Goal: Task Accomplishment & Management: Use online tool/utility

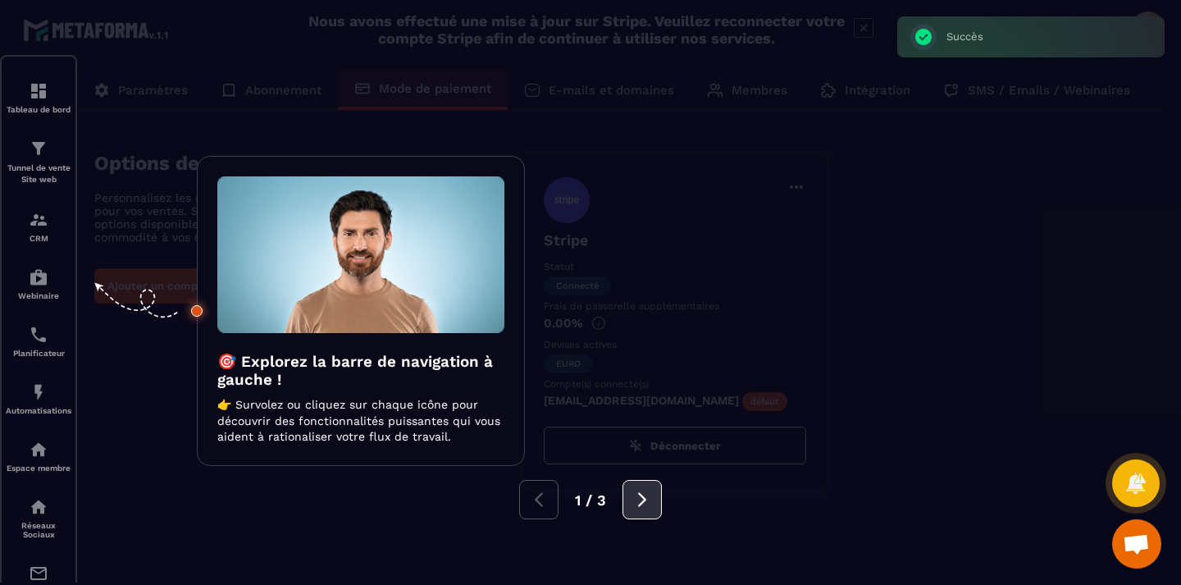
click at [653, 500] on button at bounding box center [642, 499] width 39 height 39
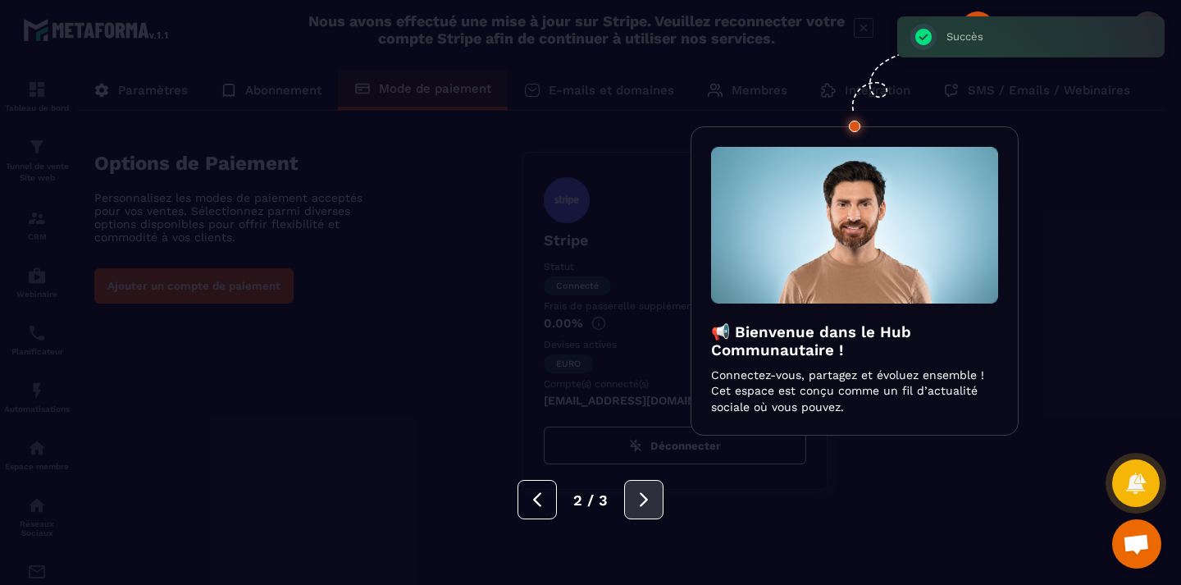
click at [653, 500] on button at bounding box center [643, 499] width 39 height 39
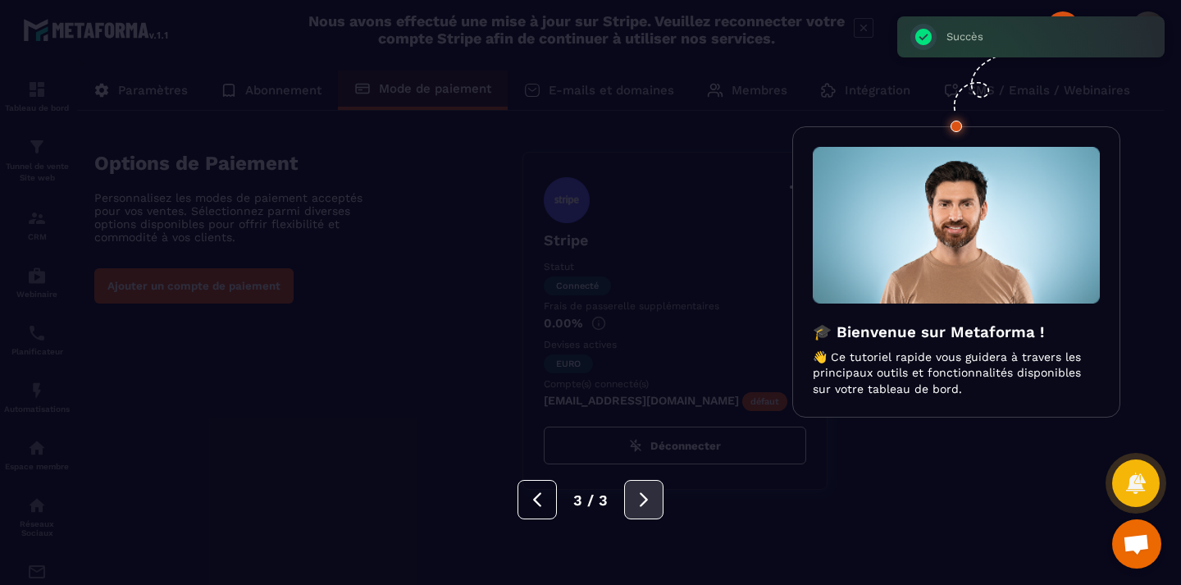
click at [653, 500] on button at bounding box center [643, 499] width 39 height 39
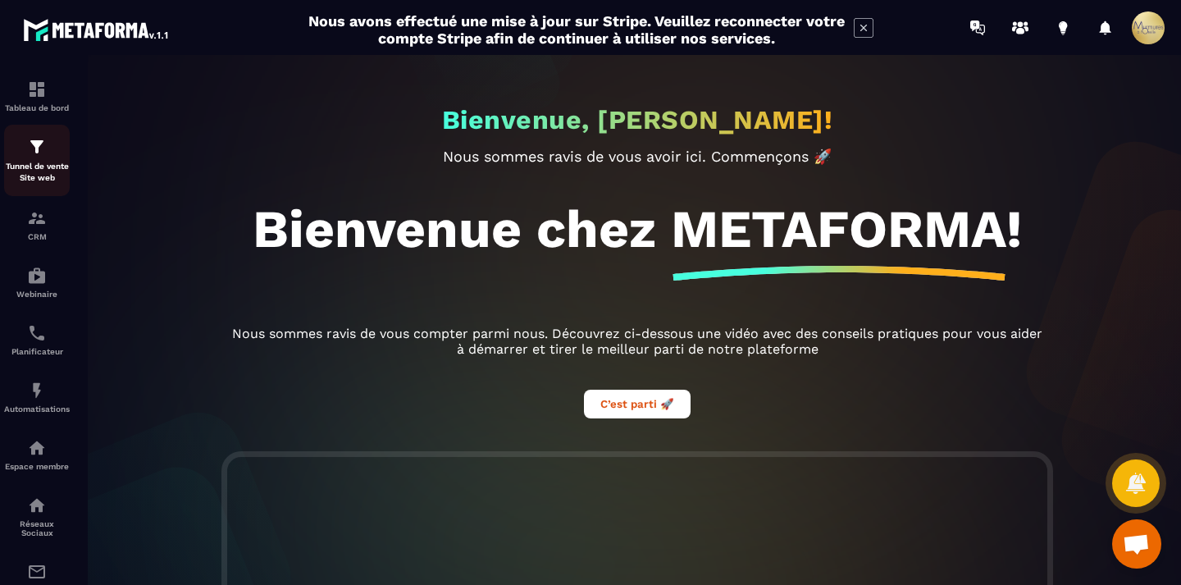
click at [33, 157] on div "Tunnel de vente Site web" at bounding box center [37, 160] width 66 height 47
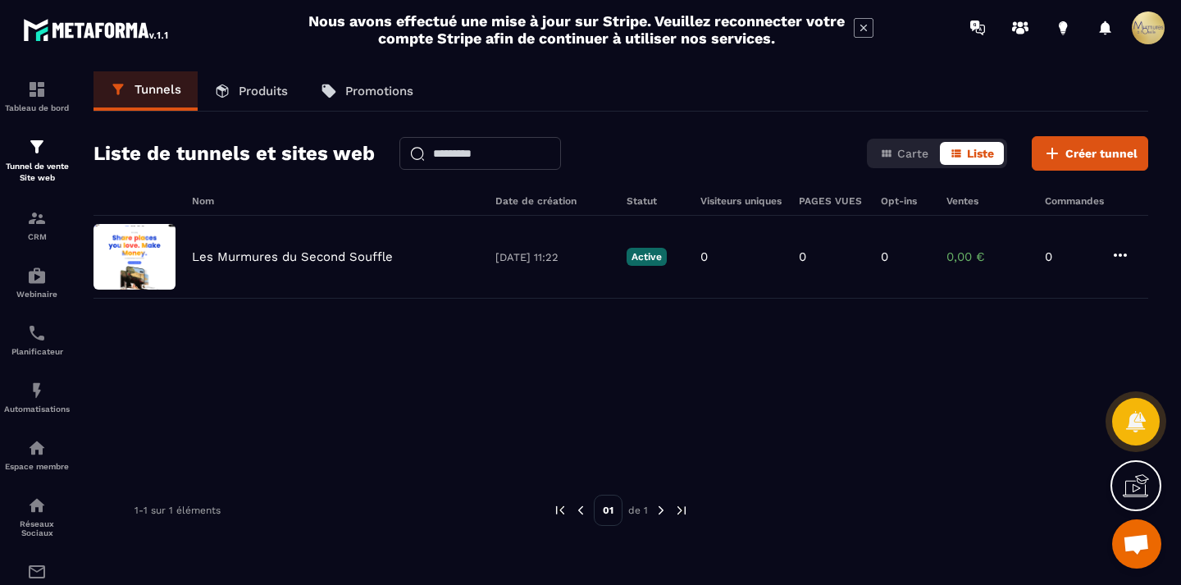
click at [240, 78] on link "Produits" at bounding box center [251, 90] width 107 height 39
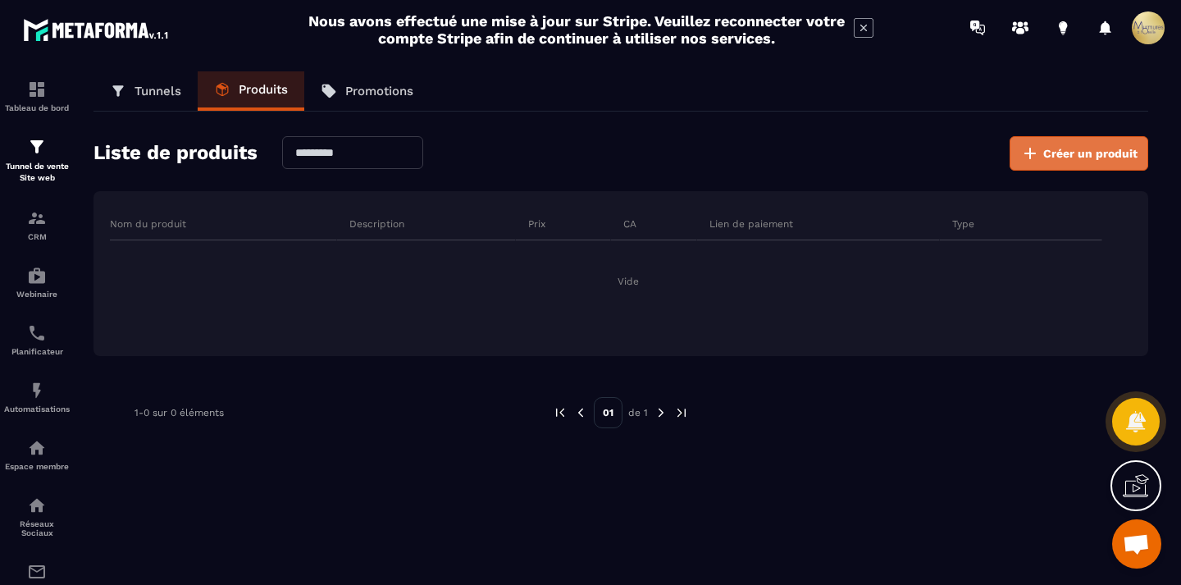
click at [1096, 153] on span "Créer un produit" at bounding box center [1090, 153] width 94 height 16
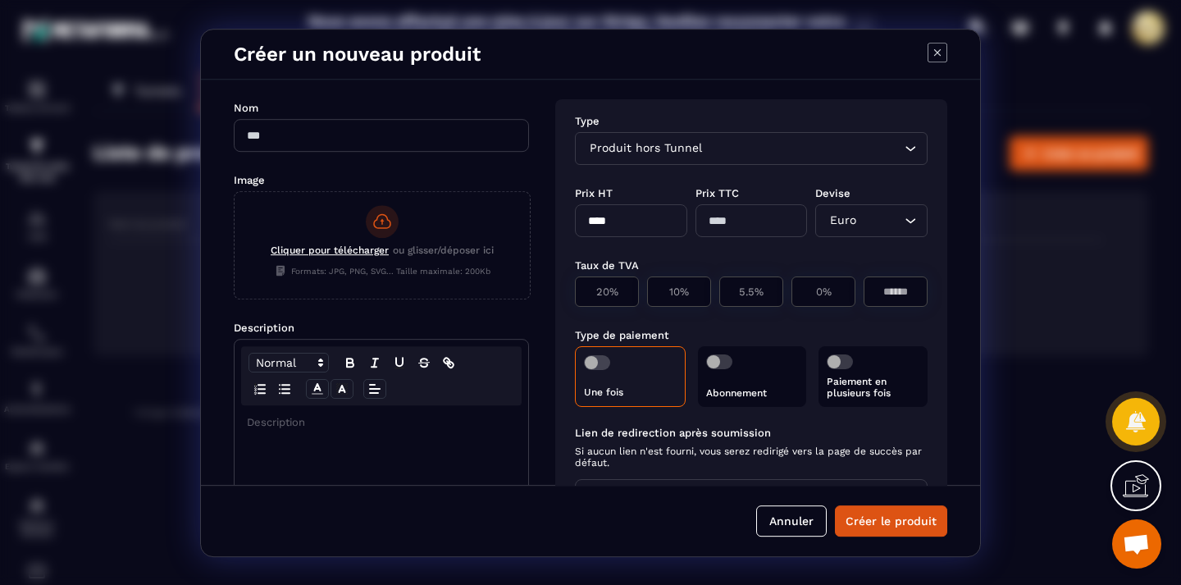
click at [432, 129] on input "Modal window" at bounding box center [381, 135] width 295 height 33
type input "**********"
click at [330, 242] on div "Cliquer pour télécharger ou glisser/déposer ici Formats: JPG, PNG, SVG... Taill…" at bounding box center [382, 243] width 295 height 102
click at [235, 299] on input "Cliquer pour télécharger ou glisser/déposer ici Formats: JPG, PNG, SVG... Taill…" at bounding box center [235, 299] width 0 height 0
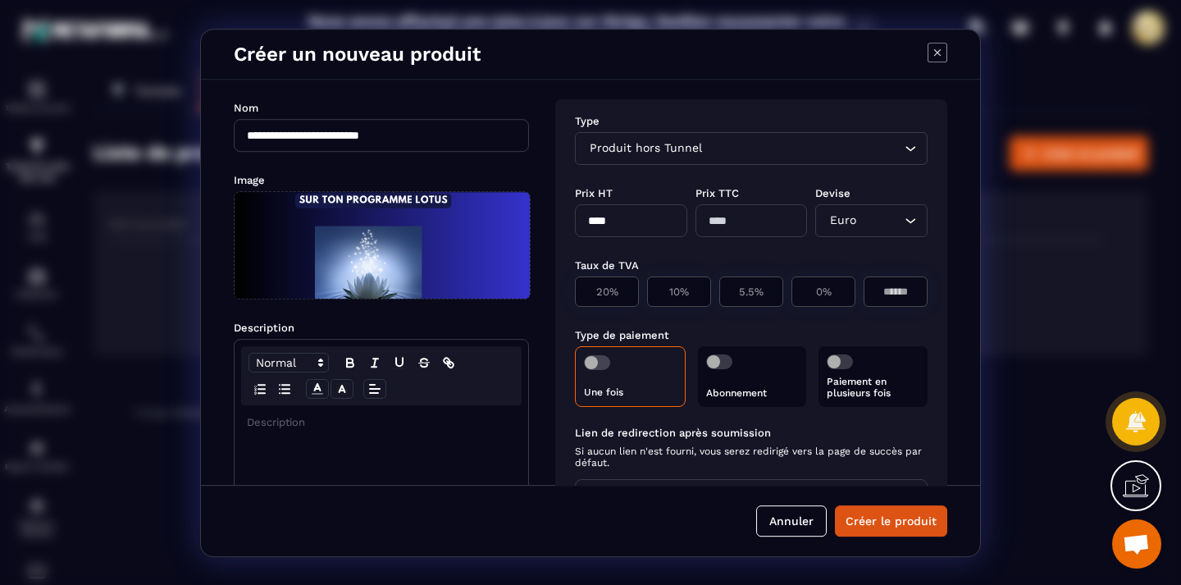
drag, startPoint x: 481, startPoint y: 248, endPoint x: 482, endPoint y: 262, distance: 14.0
click at [482, 262] on span "Modal window" at bounding box center [382, 245] width 295 height 107
click at [235, 299] on input "Modal window" at bounding box center [235, 299] width 0 height 0
click at [457, 257] on span "Modal window" at bounding box center [382, 245] width 295 height 107
click at [235, 299] on input "Modal window" at bounding box center [235, 299] width 0 height 0
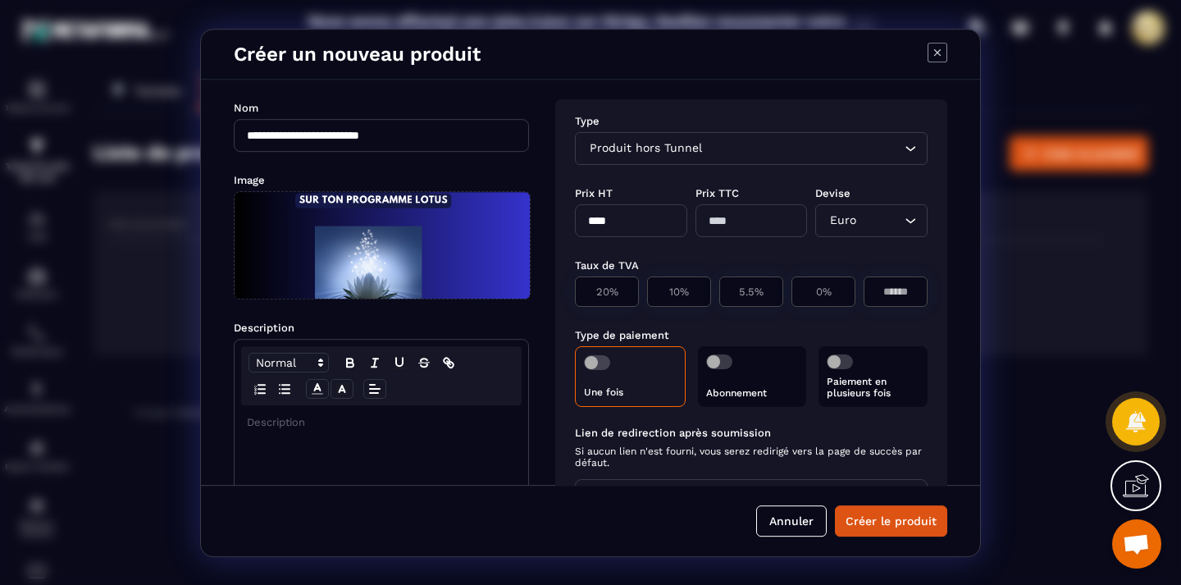
click at [381, 258] on span "Modal window" at bounding box center [382, 245] width 295 height 107
click at [235, 299] on input "Modal window" at bounding box center [235, 299] width 0 height 0
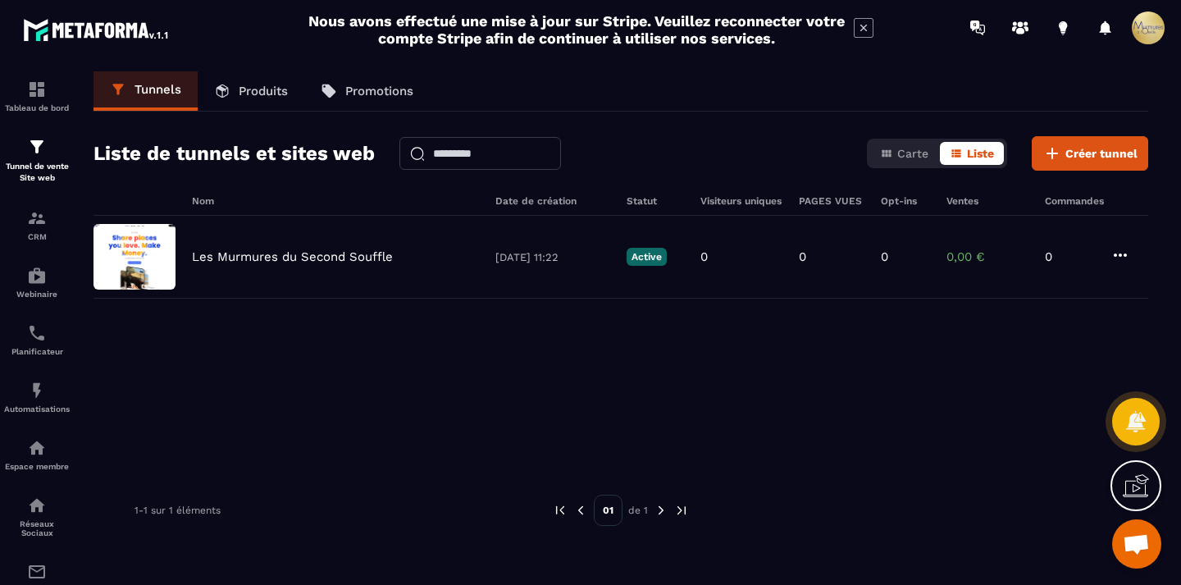
click at [273, 96] on p "Produits" at bounding box center [263, 91] width 49 height 15
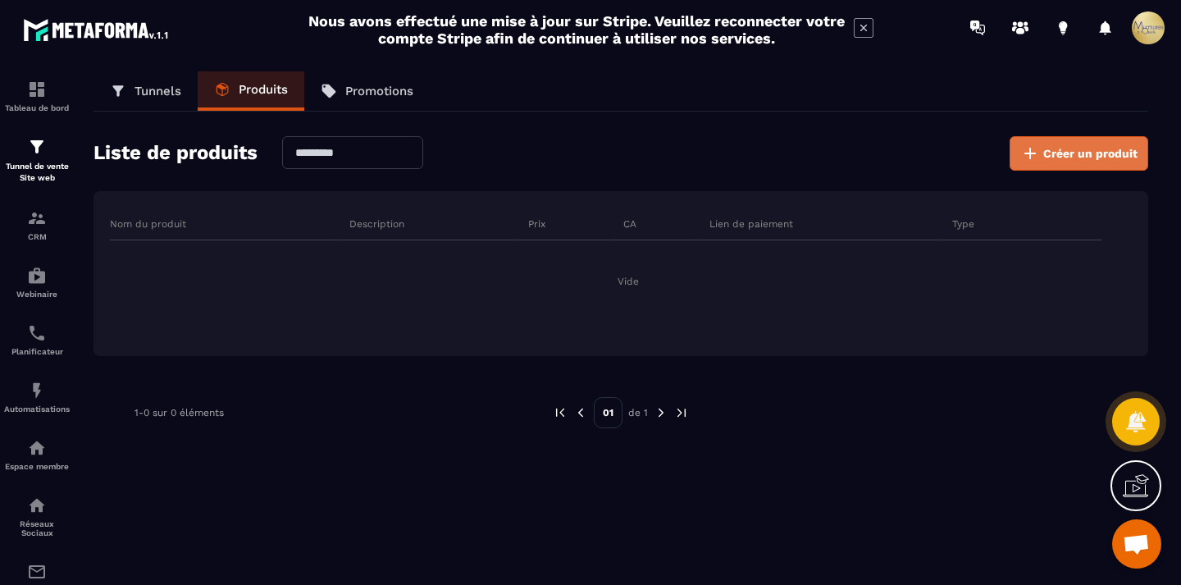
click at [1075, 157] on span "Créer un produit" at bounding box center [1090, 153] width 94 height 16
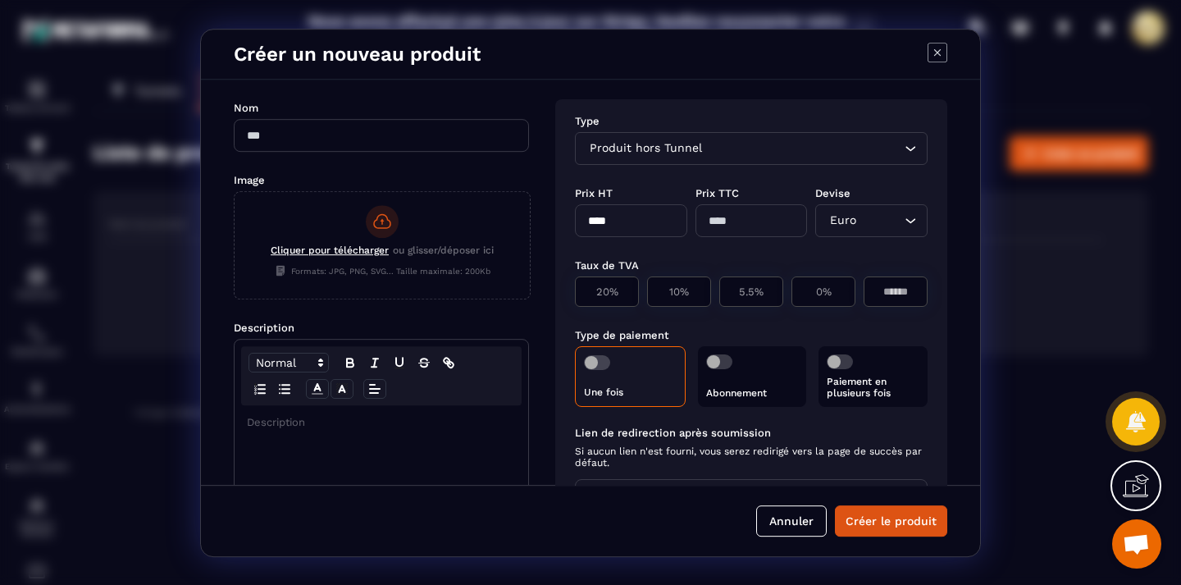
click at [349, 245] on span "Cliquer pour télécharger" at bounding box center [330, 249] width 118 height 11
click at [235, 299] on input "Cliquer pour télécharger ou glisser/déposer ici Formats: JPG, PNG, SVG... Taill…" at bounding box center [235, 299] width 0 height 0
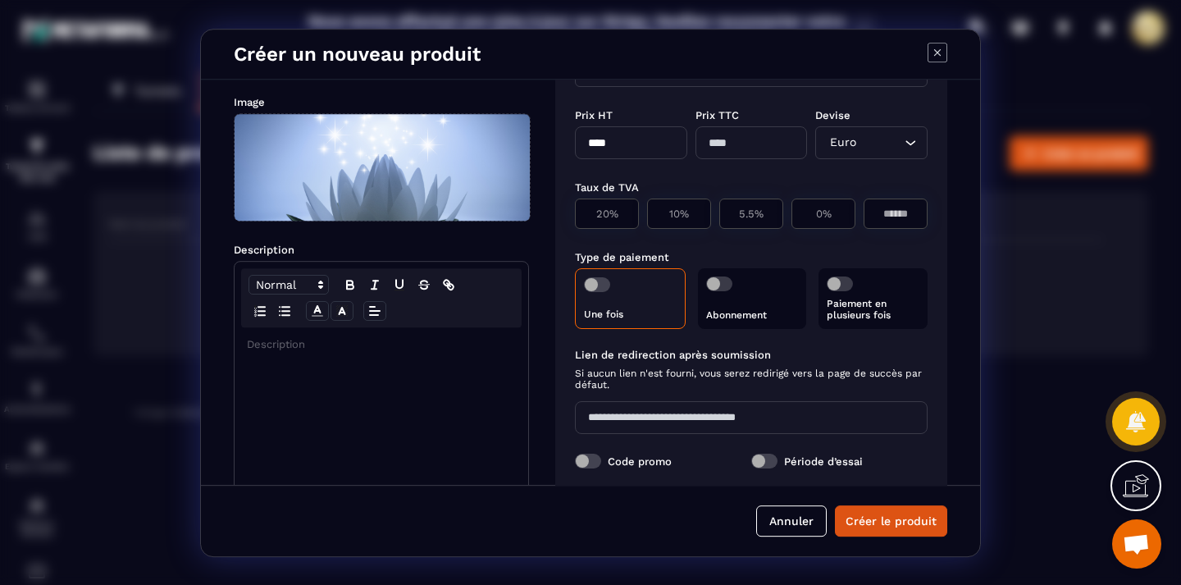
scroll to position [217, 0]
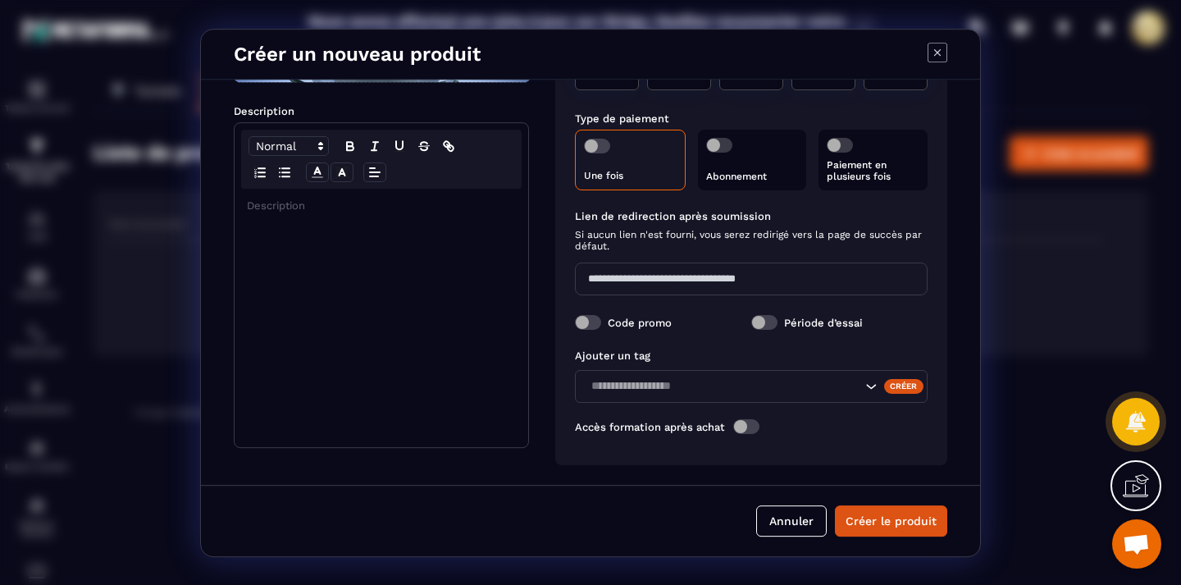
click at [436, 262] on div "Modal window" at bounding box center [382, 318] width 294 height 258
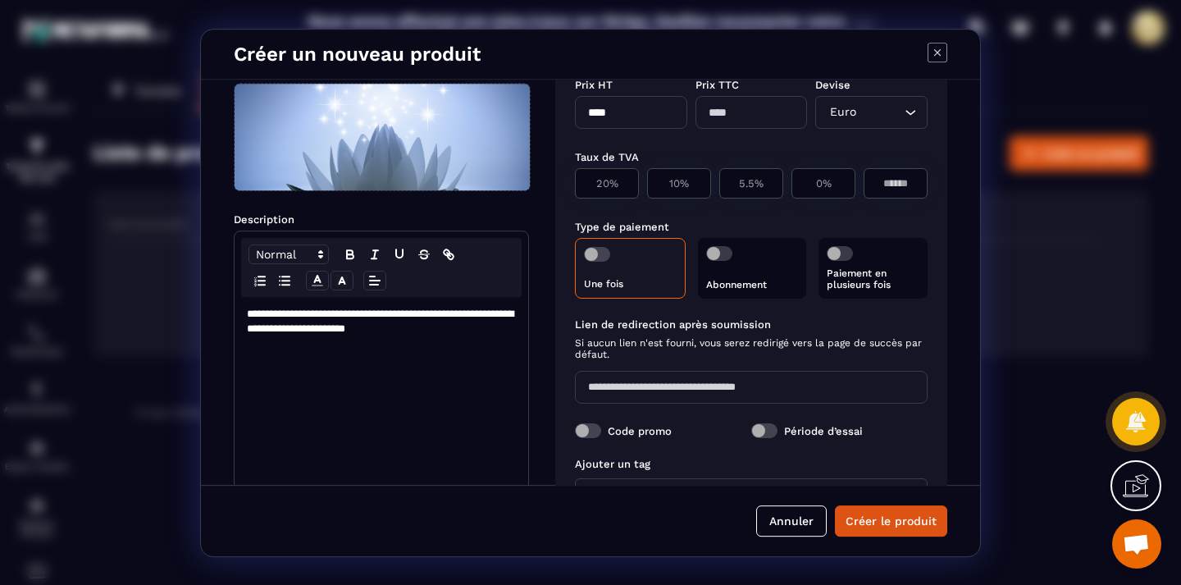
scroll to position [0, 0]
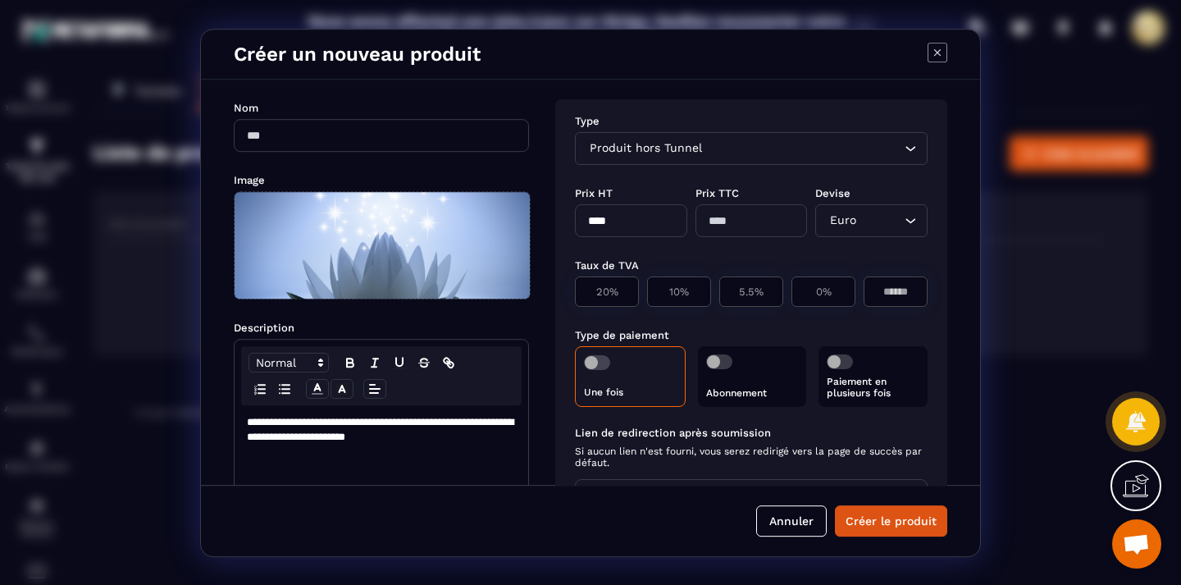
click at [859, 365] on div "Paiement en plusieurs fois" at bounding box center [873, 376] width 109 height 61
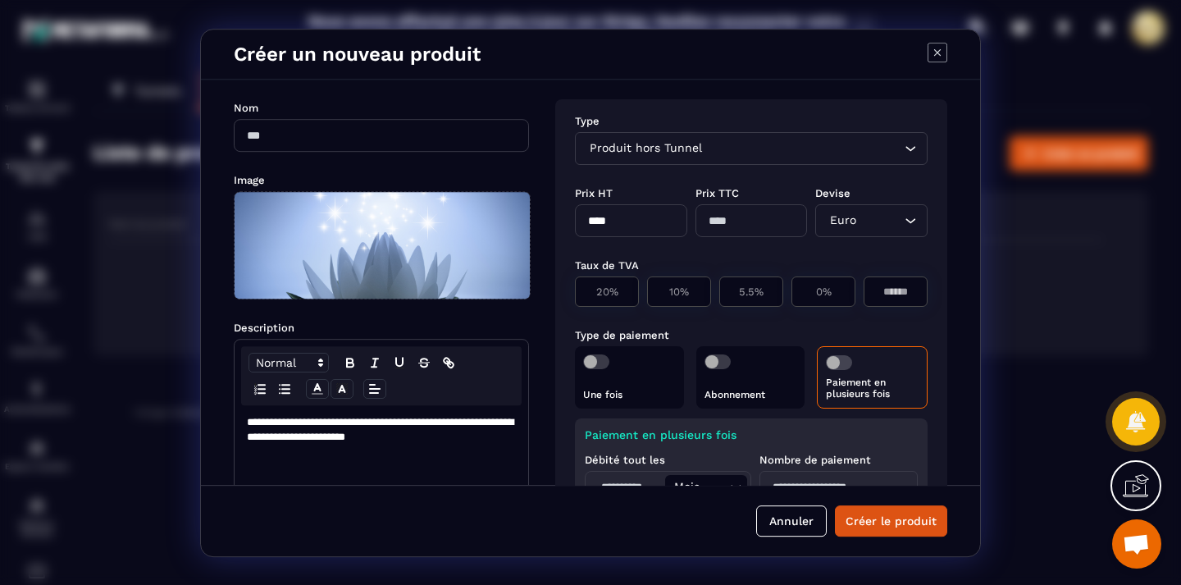
scroll to position [115, 0]
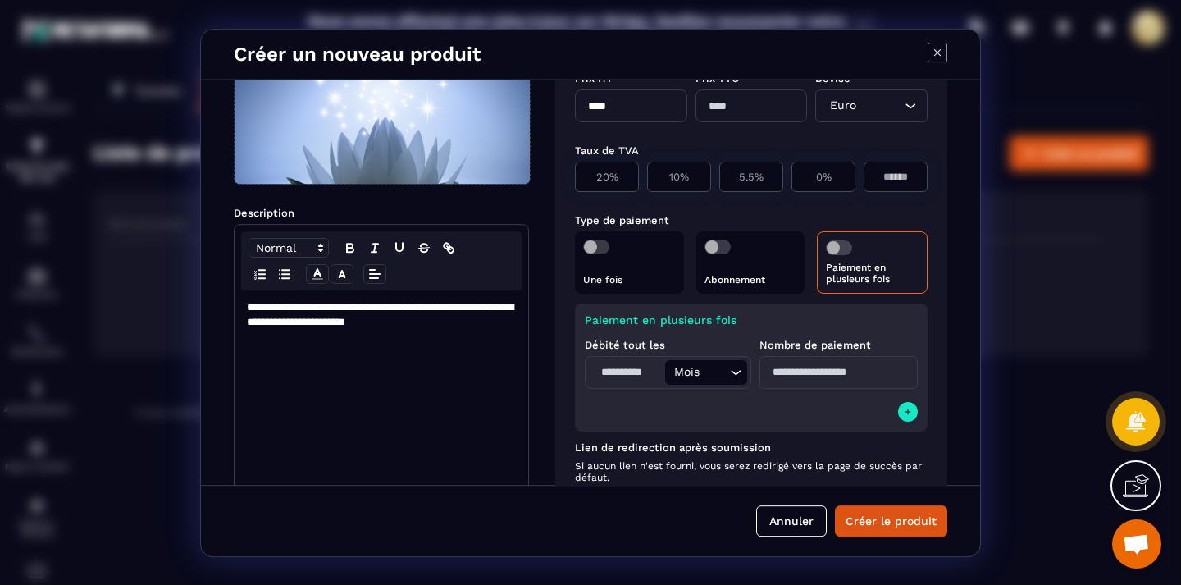
click at [811, 375] on input "Modal window" at bounding box center [839, 372] width 158 height 33
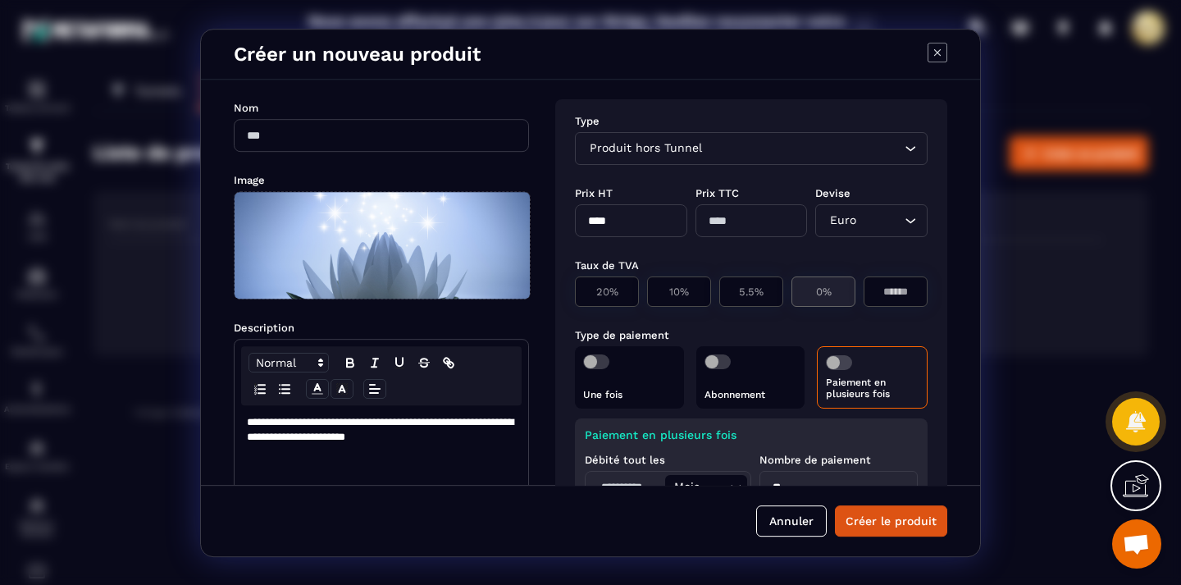
type input "*"
click at [823, 303] on div "0%" at bounding box center [824, 291] width 64 height 30
type input "*"
click at [659, 216] on input "****" at bounding box center [631, 220] width 112 height 33
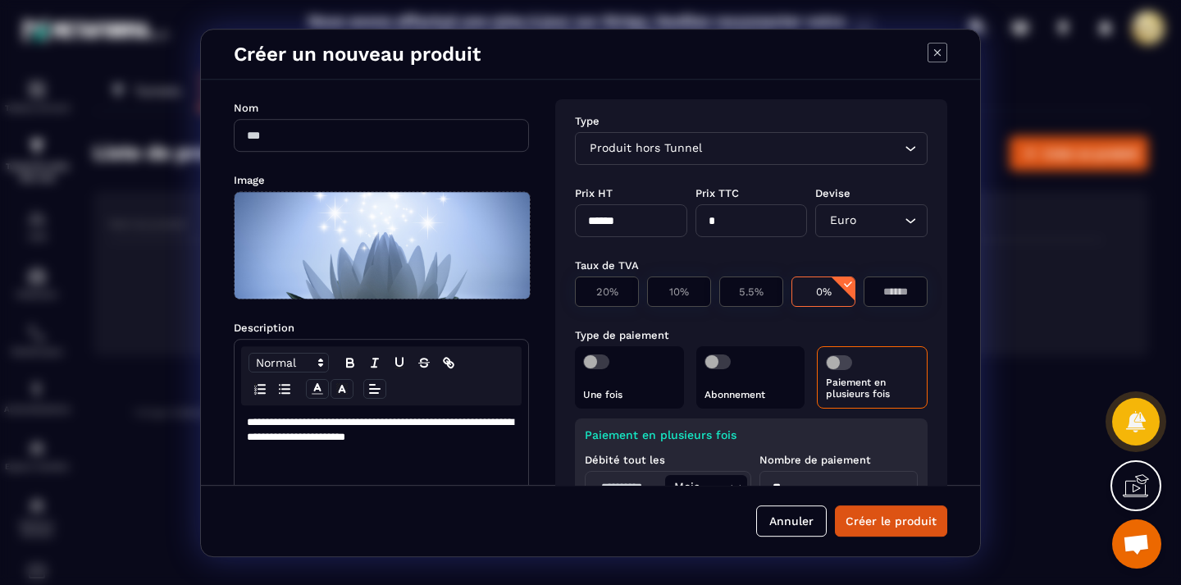
type input "******"
type input "***"
click at [815, 247] on div "Taux de TVA 20% 10% 5.5% 0% *" at bounding box center [751, 282] width 353 height 70
click at [910, 145] on icon "Search for option" at bounding box center [910, 148] width 16 height 16
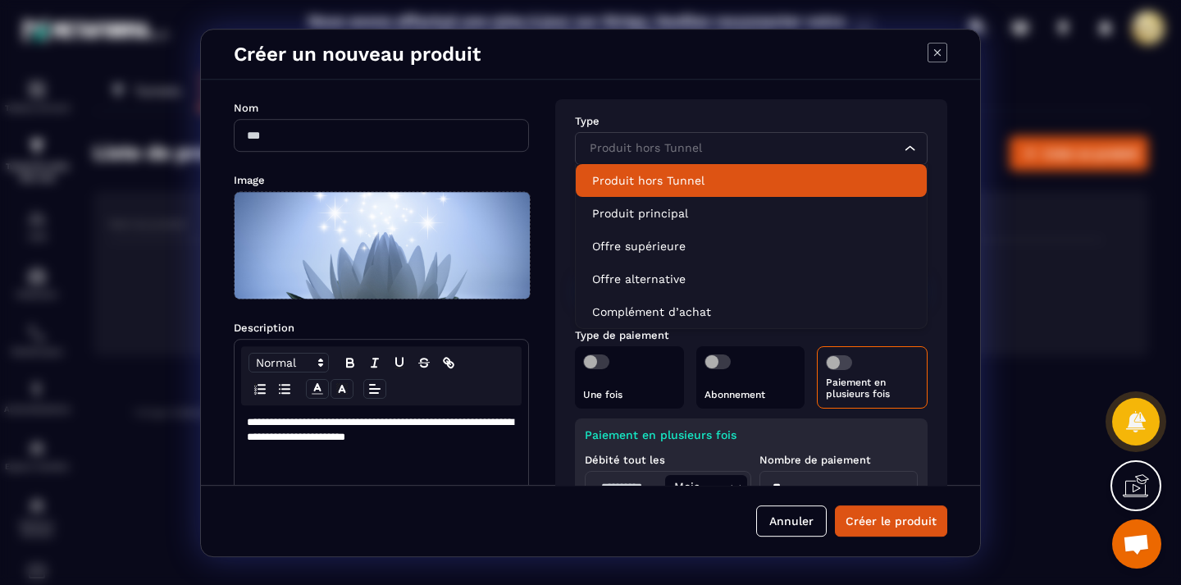
click at [839, 176] on p "Produit hors Tunnel" at bounding box center [751, 180] width 318 height 16
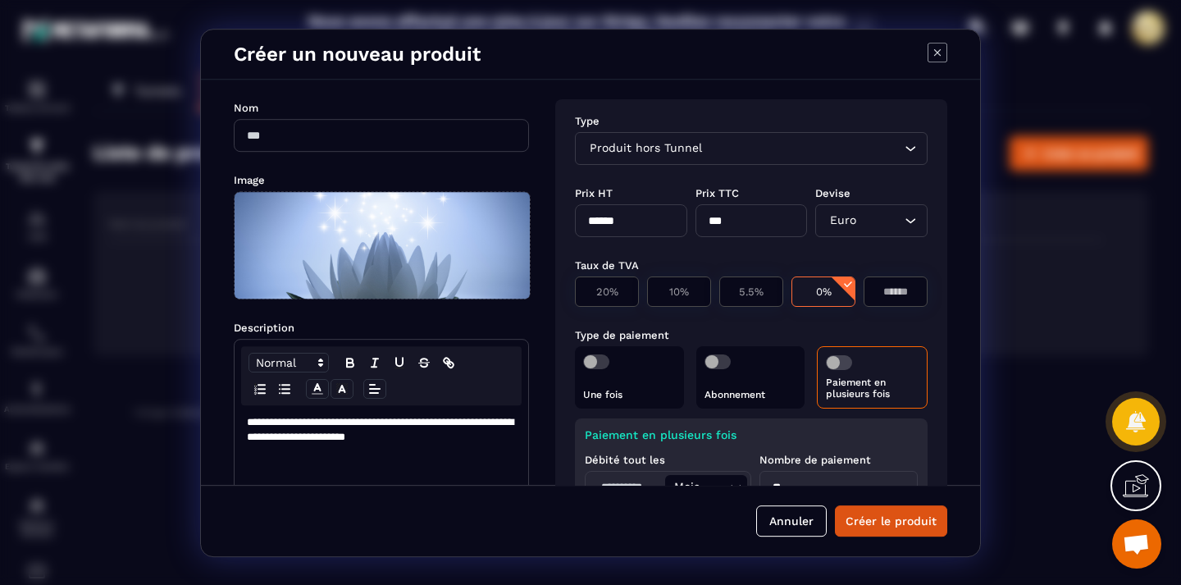
click at [921, 186] on div "Type Produit hors Tunnel Loading... Prix HT ****** Prix TTC *** Devise Euro Loa…" at bounding box center [751, 455] width 392 height 712
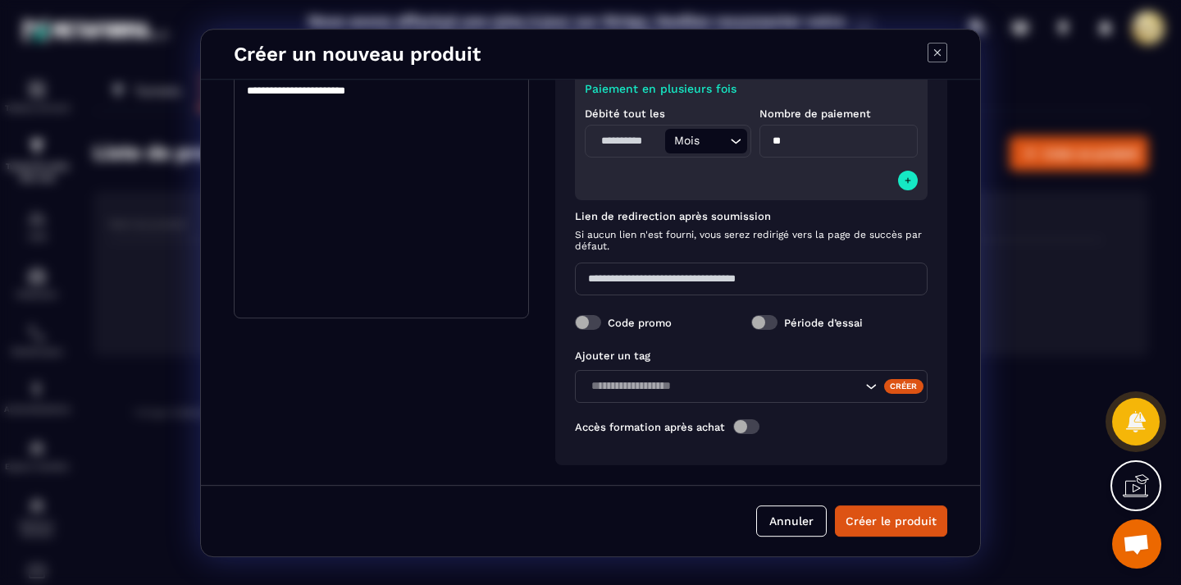
scroll to position [146, 0]
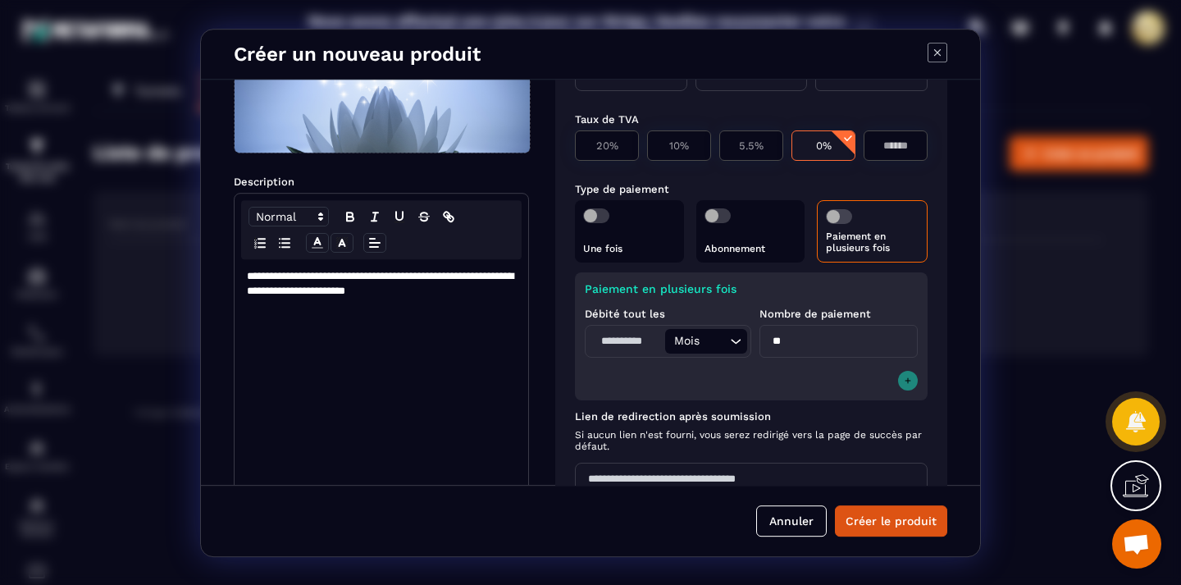
click at [903, 383] on icon "Modal window" at bounding box center [908, 380] width 10 height 13
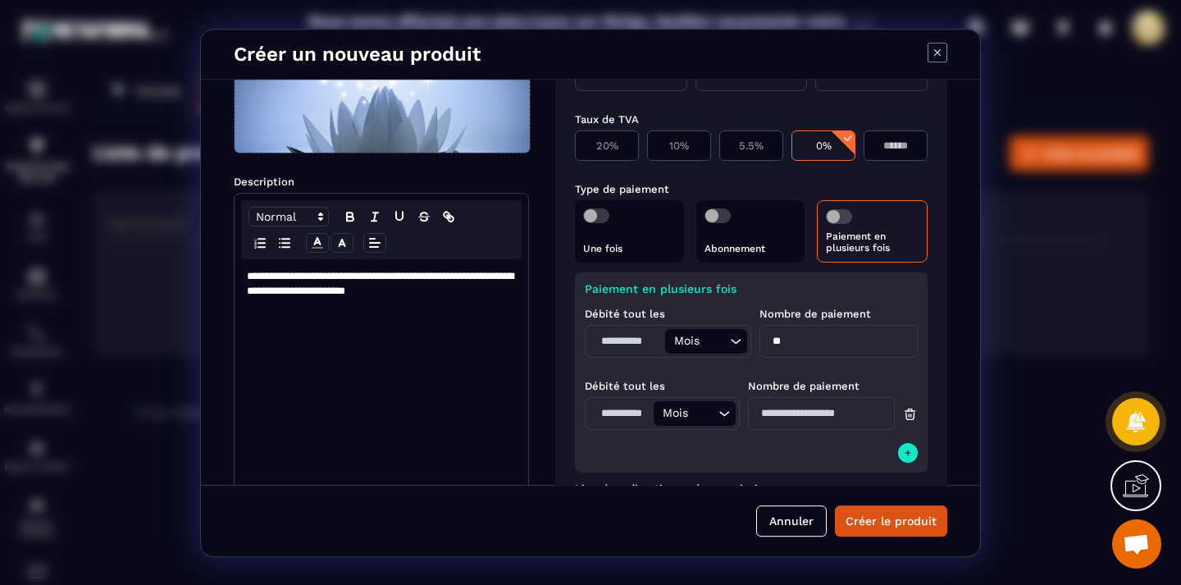
click at [719, 414] on icon "Search for option" at bounding box center [724, 413] width 16 height 16
click at [723, 409] on icon "Search for option" at bounding box center [724, 413] width 16 height 16
click at [908, 409] on icon "Modal window" at bounding box center [910, 410] width 4 height 2
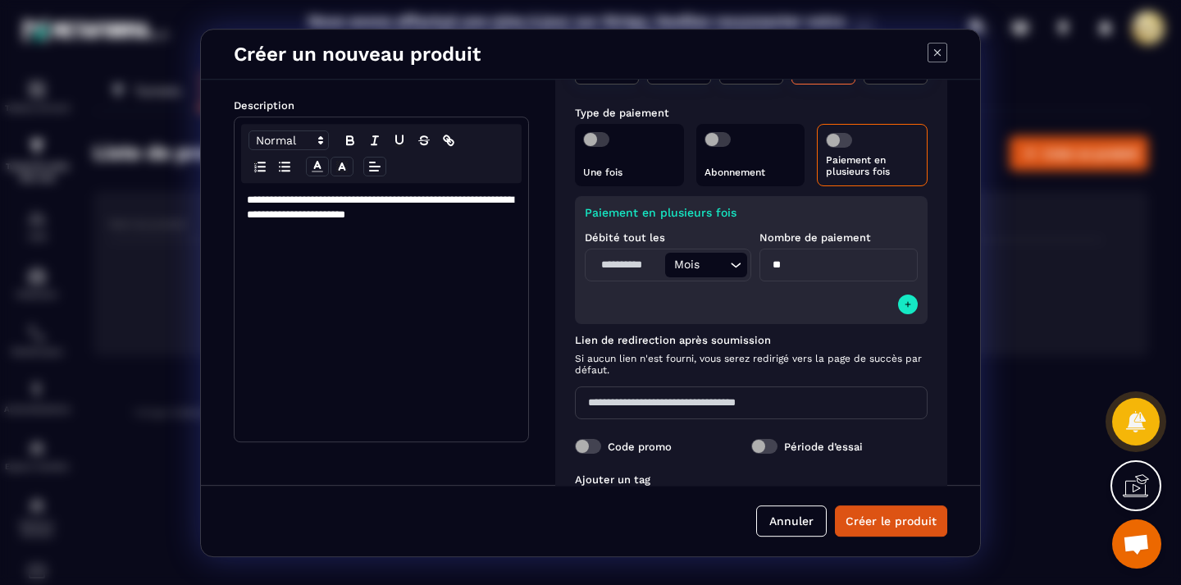
scroll to position [0, 0]
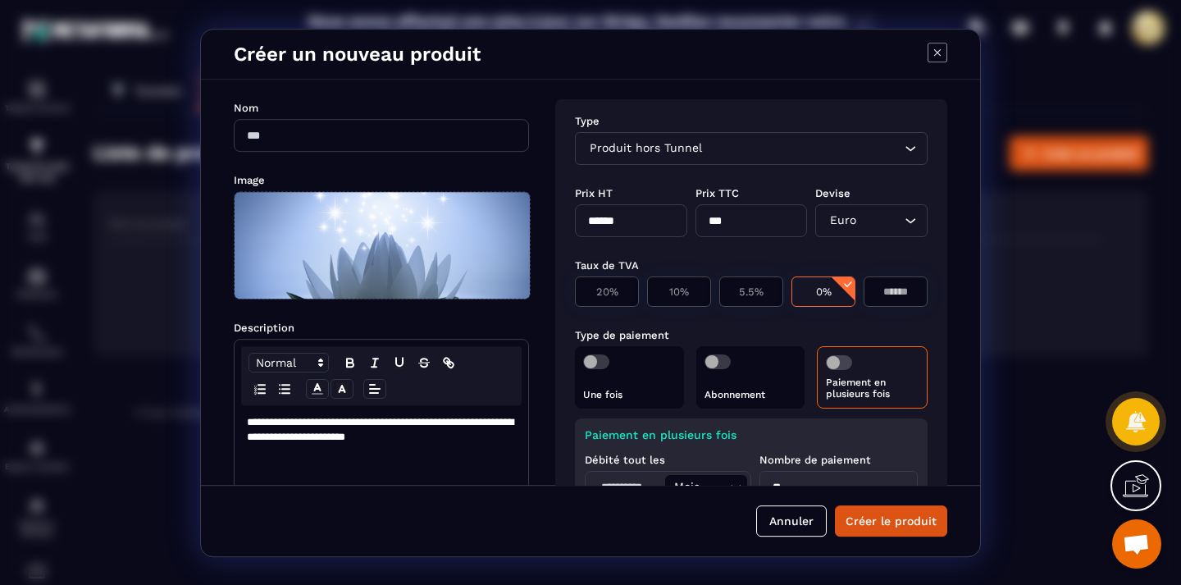
click at [295, 435] on p "**********" at bounding box center [381, 430] width 269 height 30
drag, startPoint x: 386, startPoint y: 442, endPoint x: 491, endPoint y: 436, distance: 104.4
click at [491, 436] on p "**********" at bounding box center [381, 430] width 269 height 30
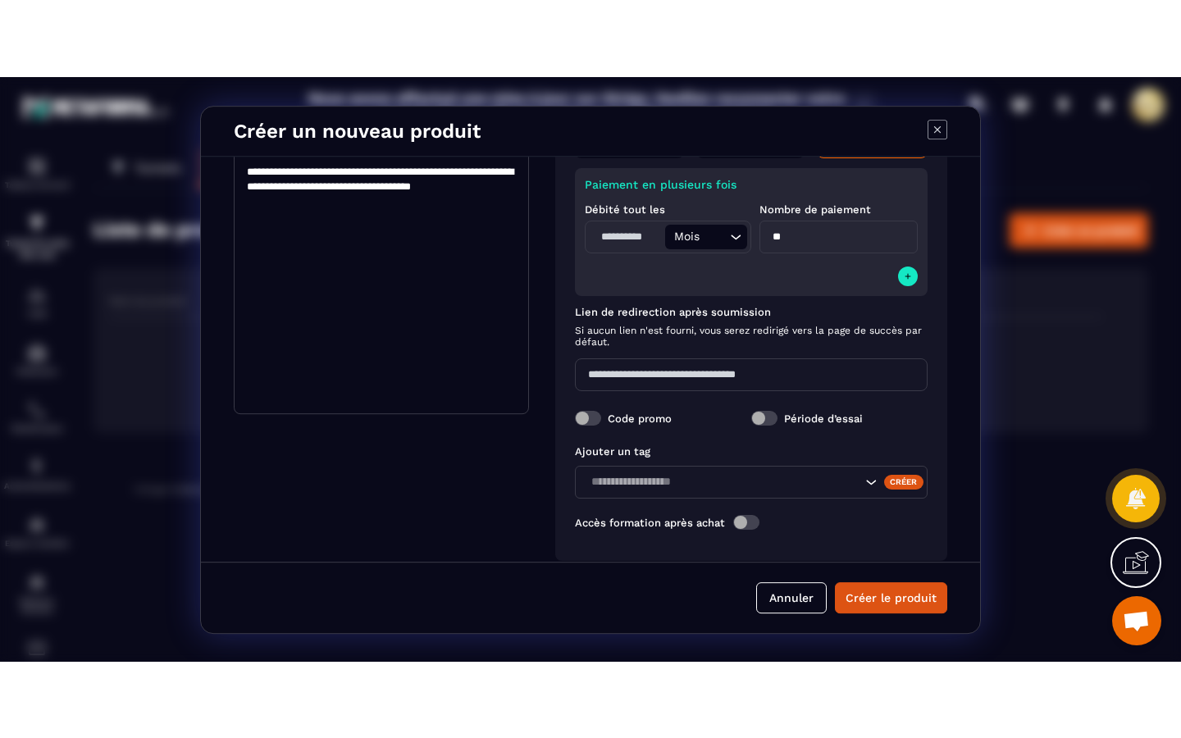
scroll to position [346, 0]
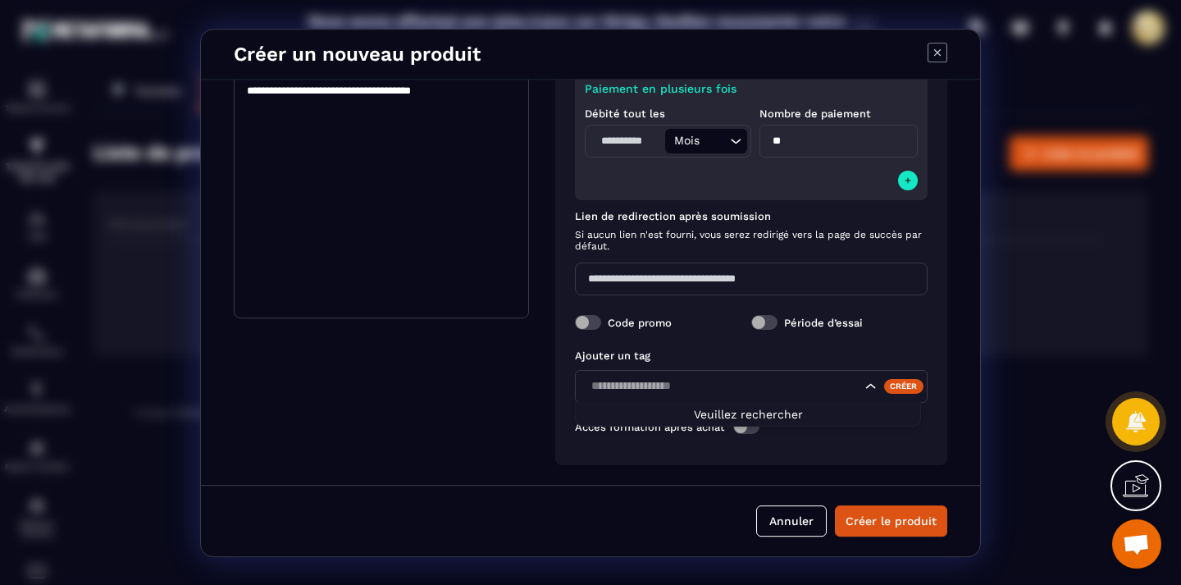
click at [712, 374] on div "Search for option" at bounding box center [751, 386] width 353 height 33
click at [1144, 473] on icon at bounding box center [1136, 486] width 26 height 26
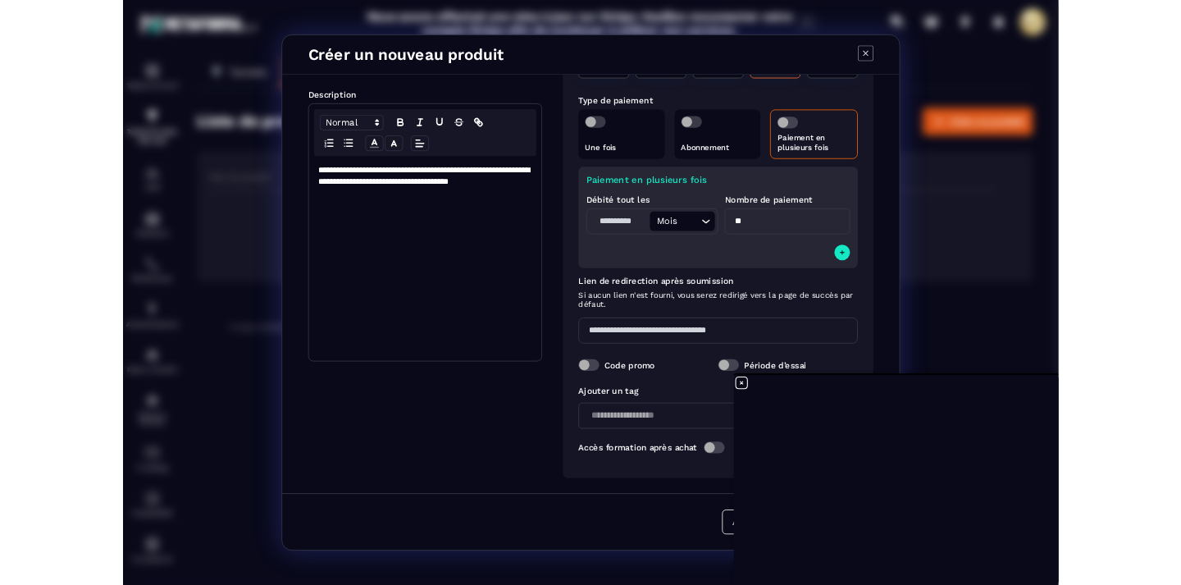
scroll to position [223, 0]
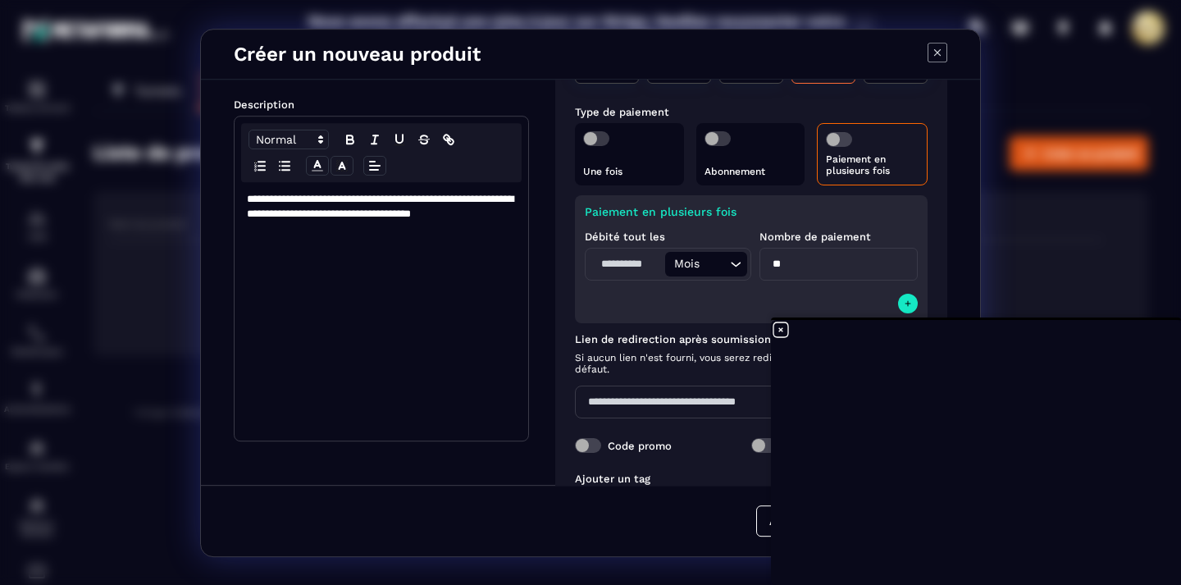
click at [782, 329] on icon at bounding box center [781, 329] width 15 height 15
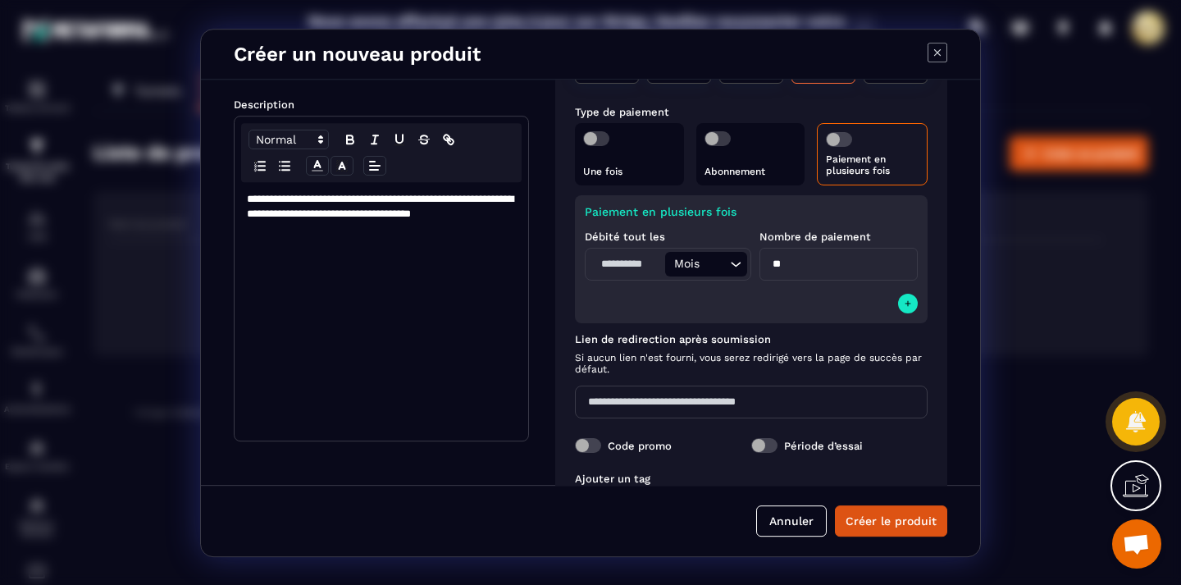
click at [596, 441] on span "Modal window" at bounding box center [588, 445] width 26 height 15
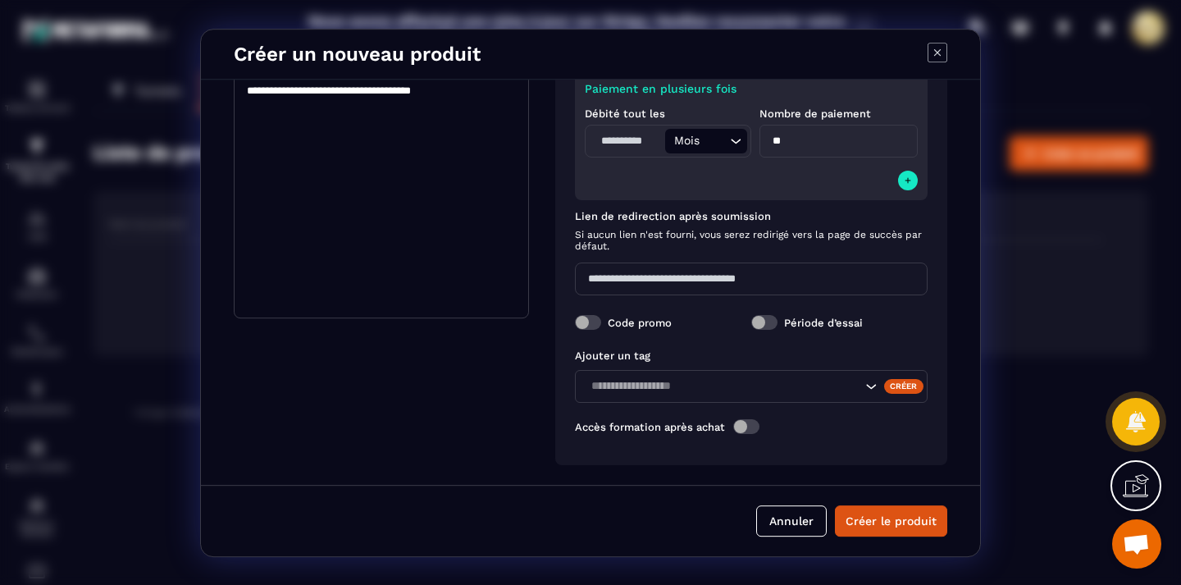
scroll to position [12, 0]
click at [870, 378] on icon "Search for option" at bounding box center [871, 386] width 16 height 16
click at [440, 84] on p "**********" at bounding box center [381, 91] width 269 height 44
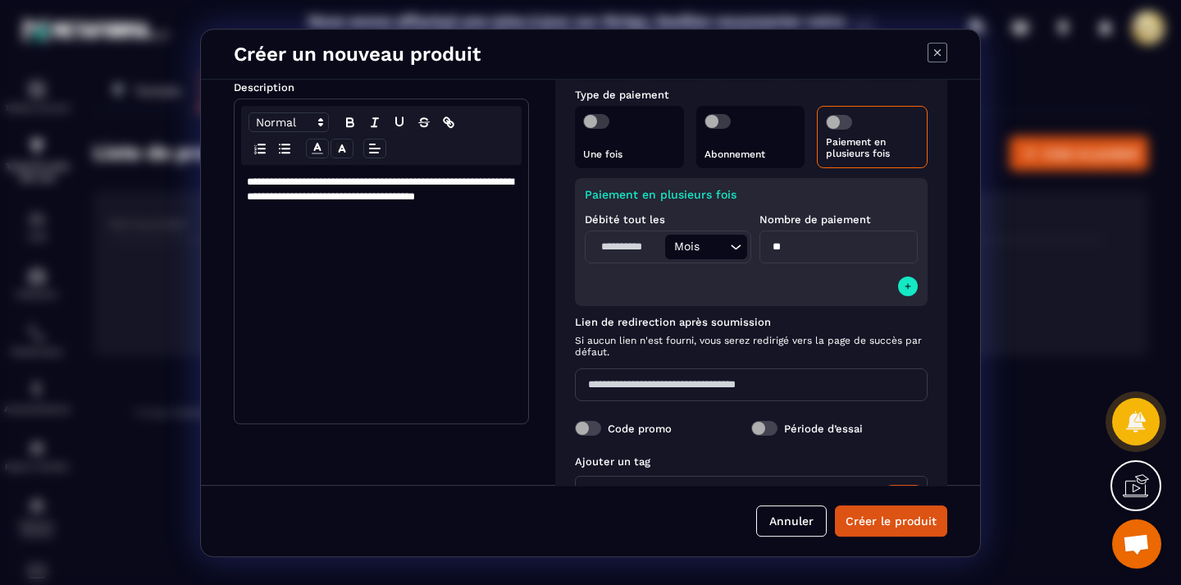
scroll to position [158, 0]
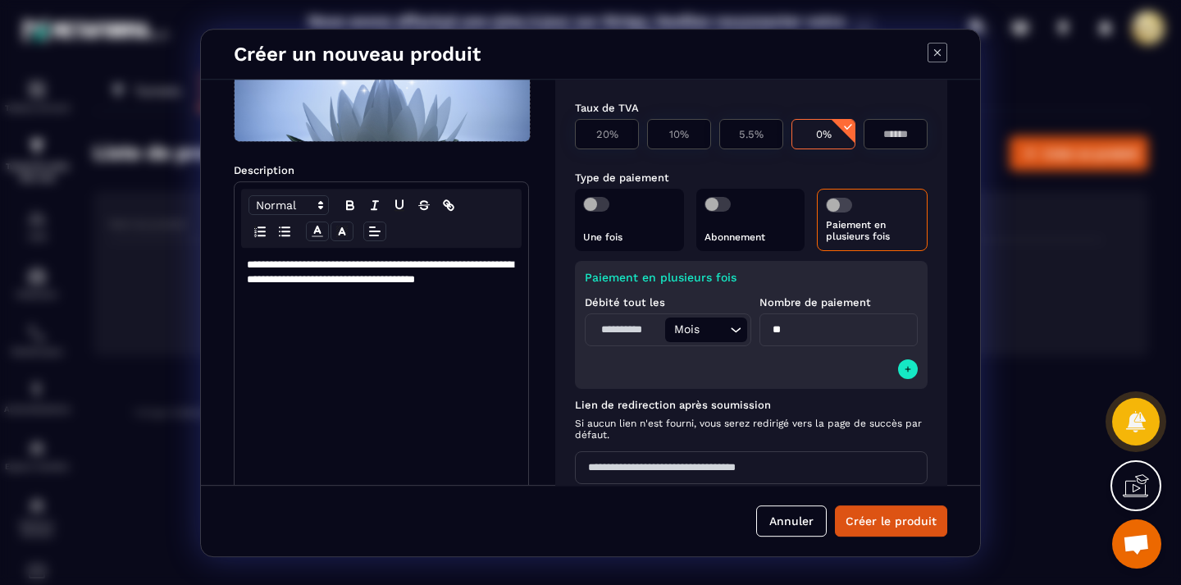
click at [466, 299] on div "**********" at bounding box center [382, 377] width 294 height 258
click at [865, 512] on button "Créer le produit" at bounding box center [891, 520] width 112 height 31
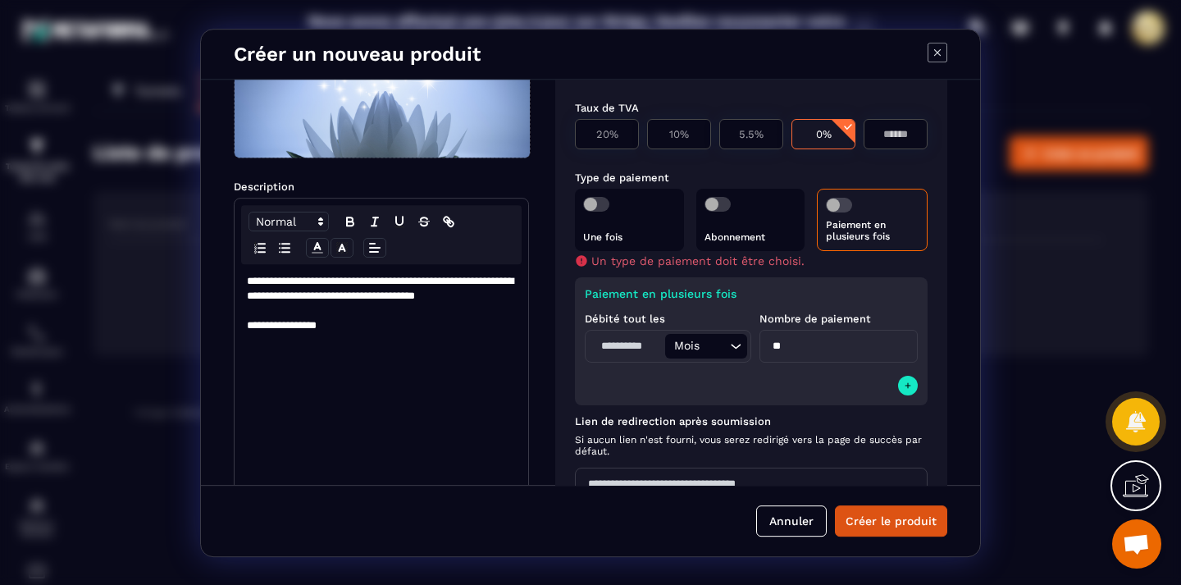
click at [853, 219] on p "Paiement en plusieurs fois" at bounding box center [872, 230] width 93 height 23
click at [845, 198] on span "Modal window" at bounding box center [839, 205] width 26 height 15
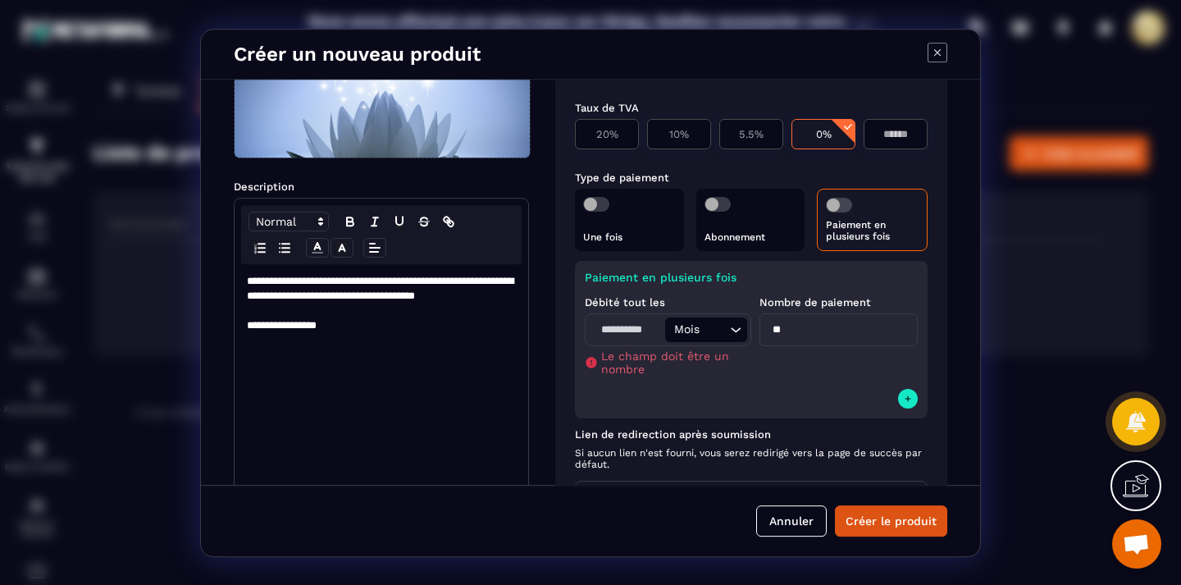
click at [614, 327] on input "Modal window" at bounding box center [627, 329] width 76 height 25
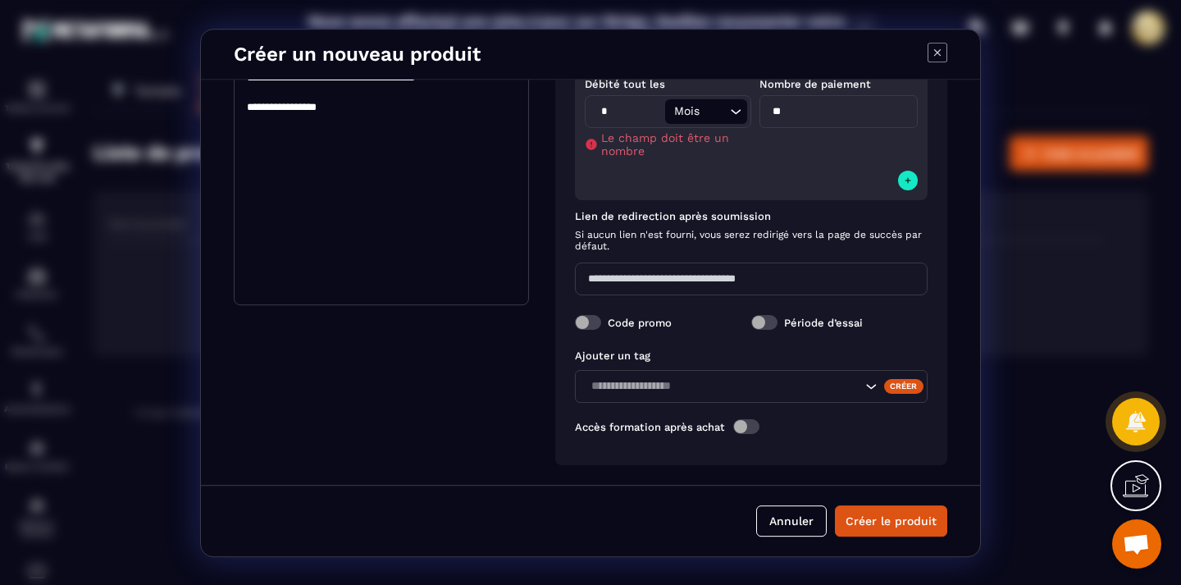
scroll to position [12, 0]
type input "*"
click at [893, 505] on button "Créer le produit" at bounding box center [891, 520] width 112 height 31
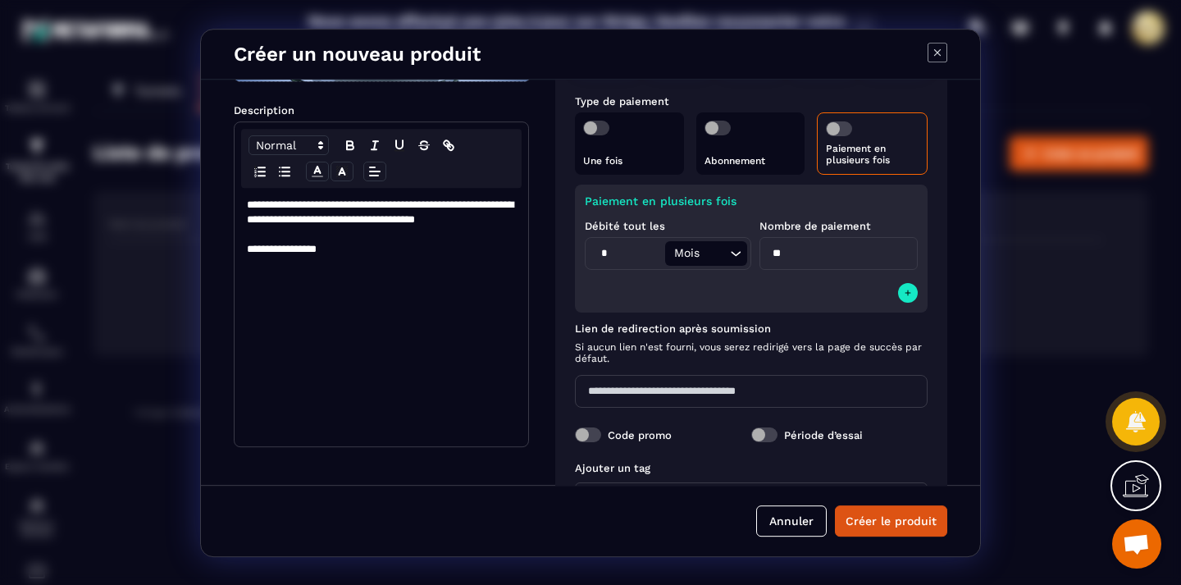
scroll to position [0, 0]
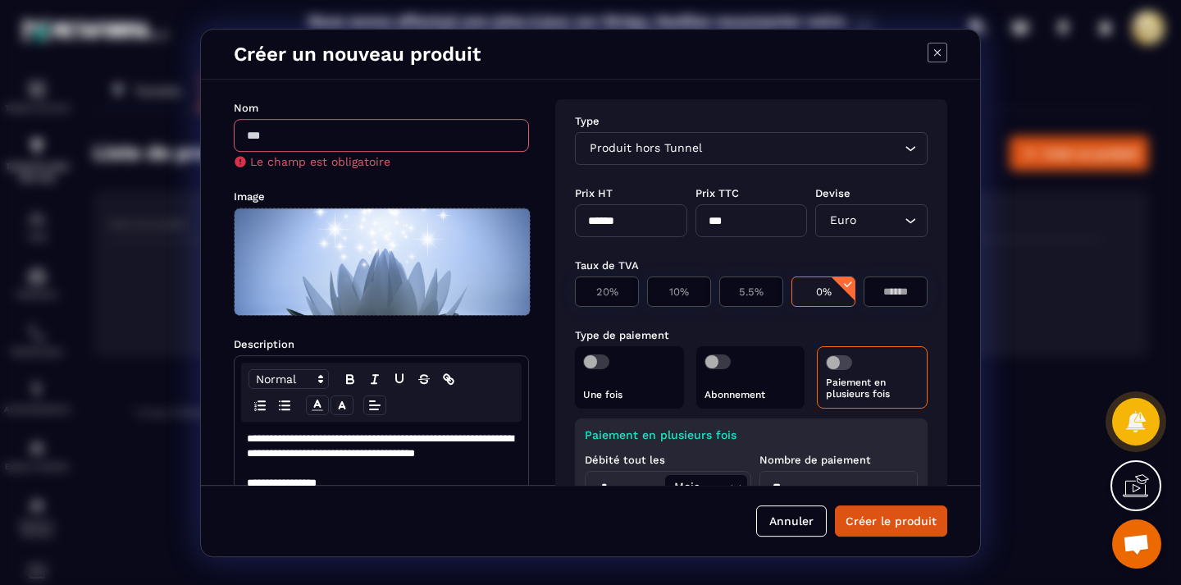
click at [472, 133] on input "Modal window" at bounding box center [381, 135] width 295 height 33
type input "**********"
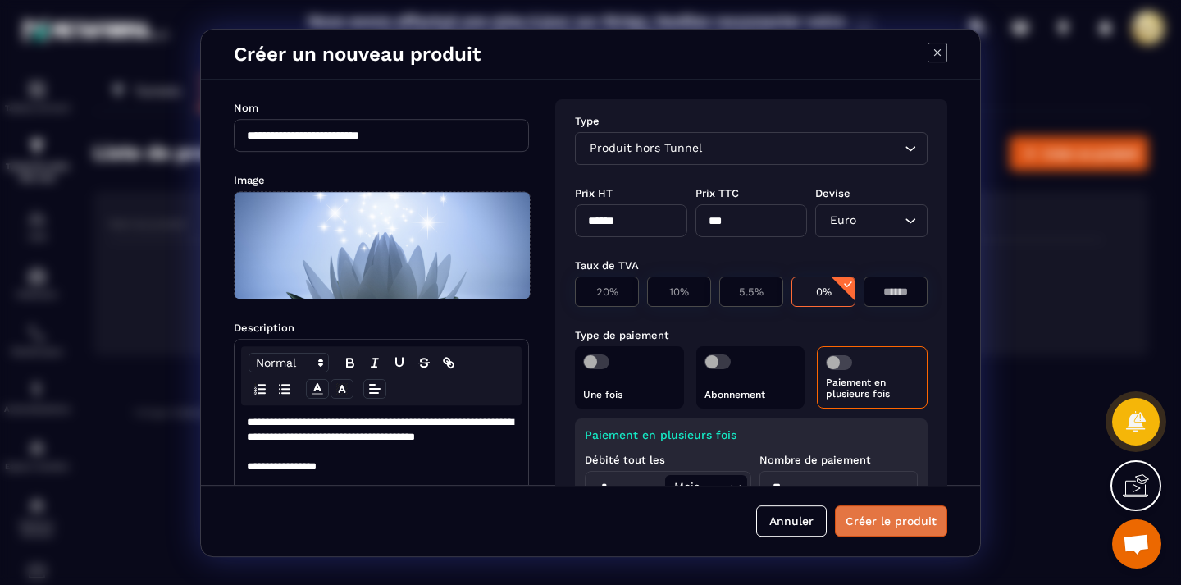
click at [896, 512] on button "Créer le produit" at bounding box center [891, 520] width 112 height 31
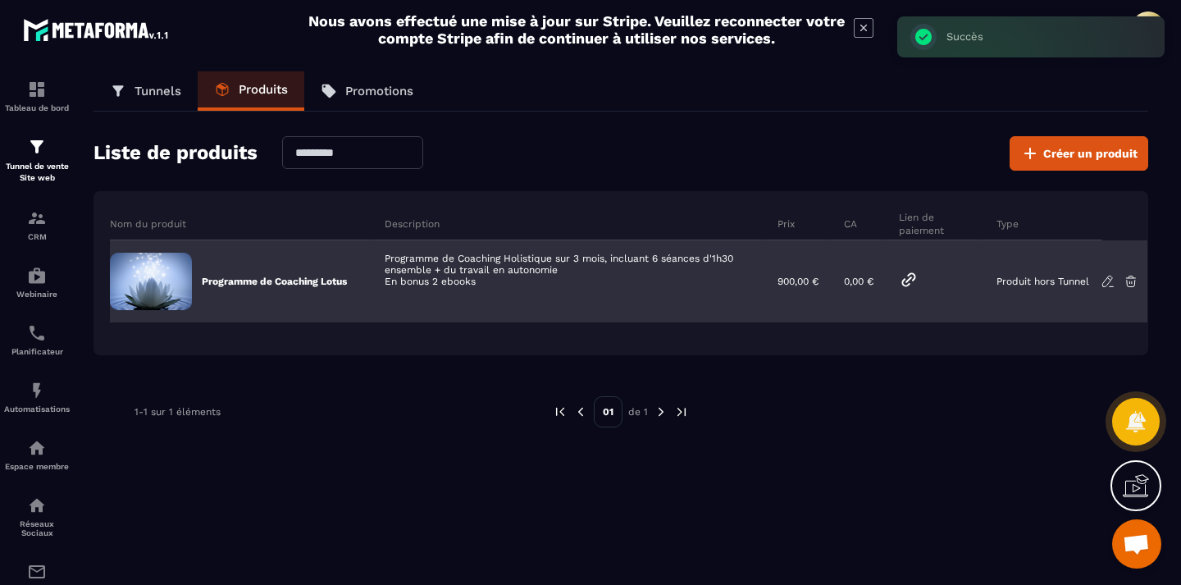
click at [917, 274] on icon at bounding box center [909, 280] width 20 height 20
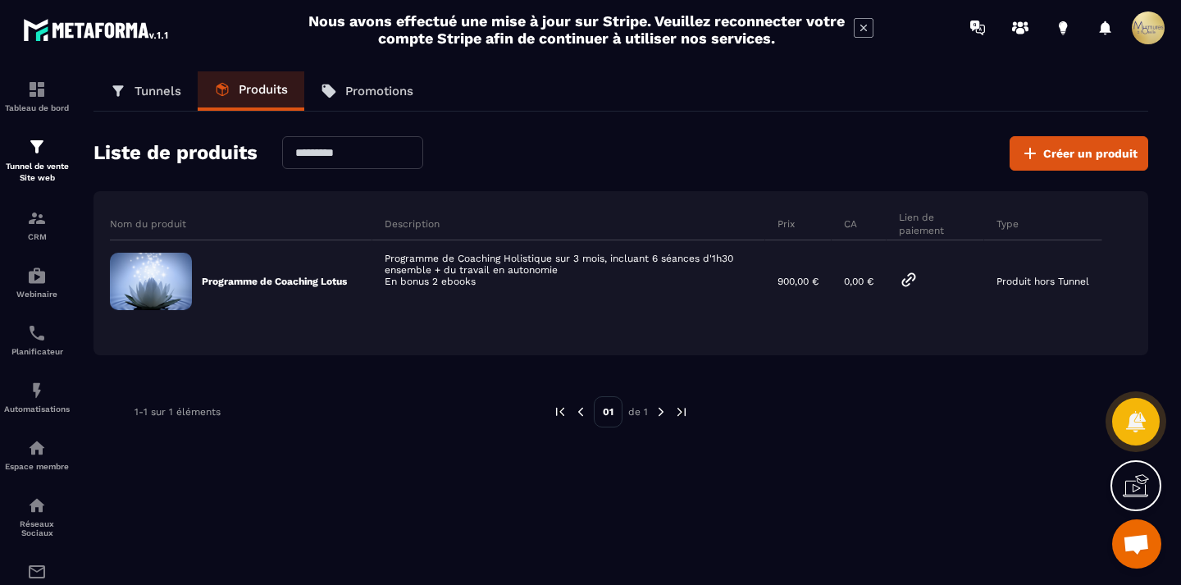
click at [370, 94] on p "Promotions" at bounding box center [379, 91] width 68 height 15
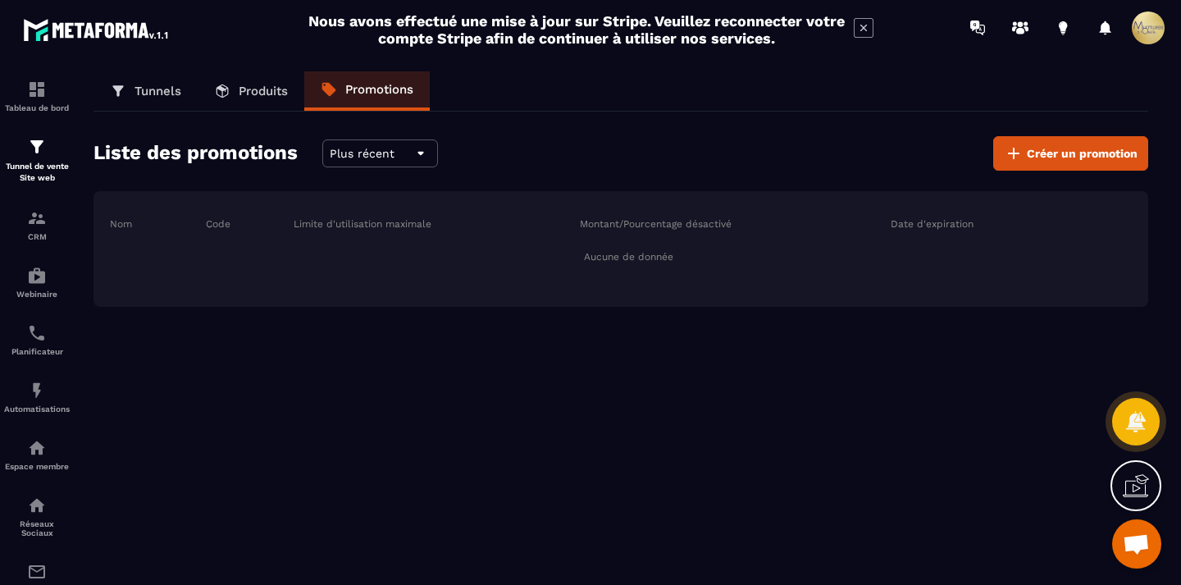
click at [170, 94] on p "Tunnels" at bounding box center [158, 91] width 47 height 15
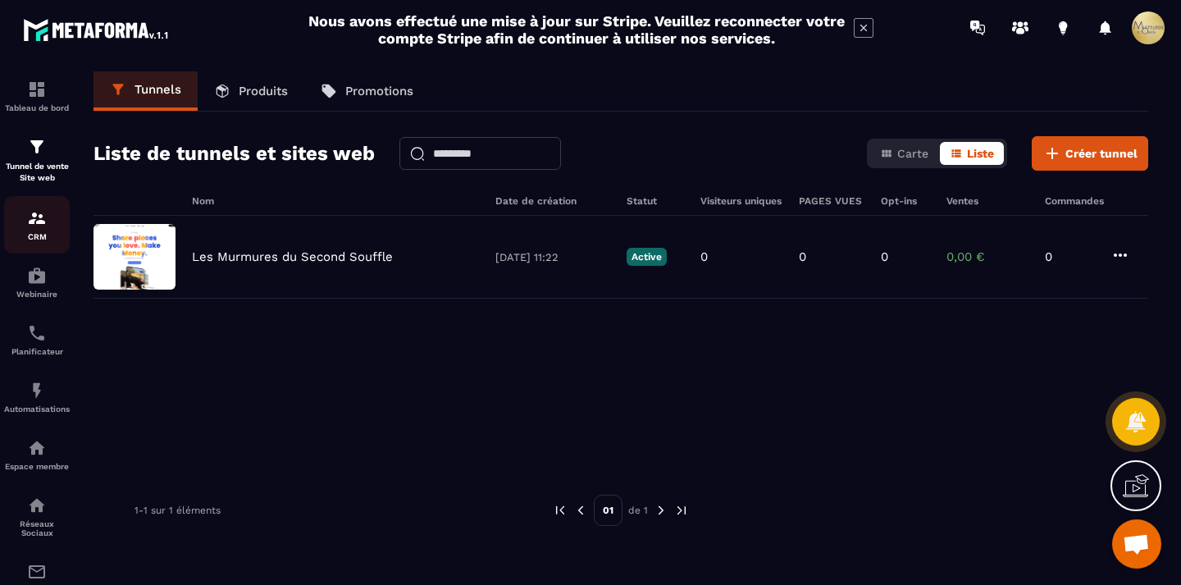
click at [32, 245] on link "CRM" at bounding box center [37, 224] width 66 height 57
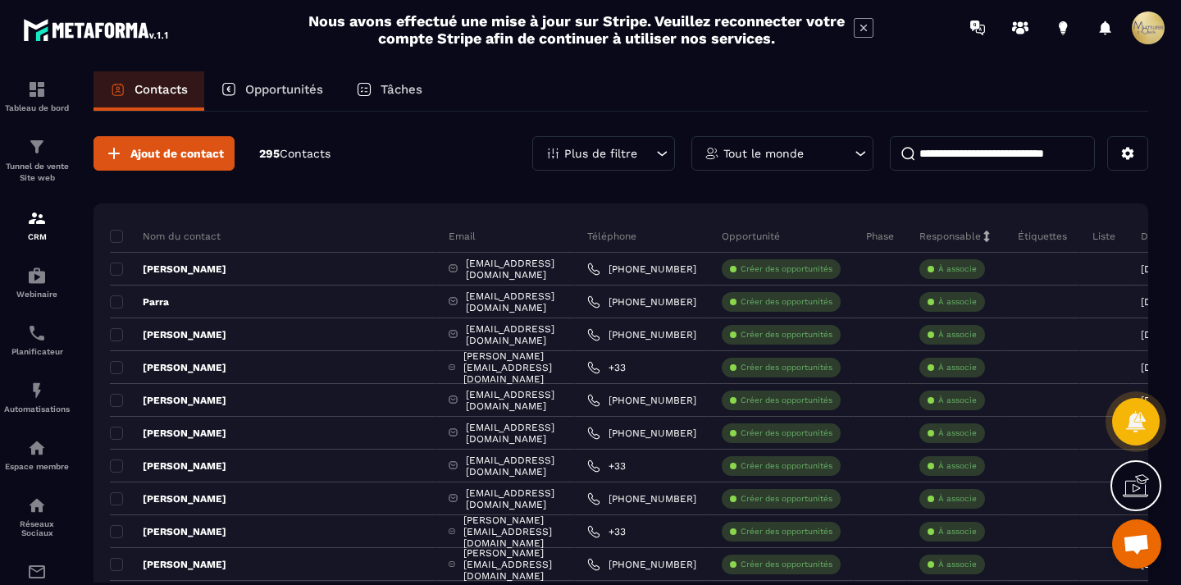
click at [977, 153] on input at bounding box center [992, 153] width 205 height 34
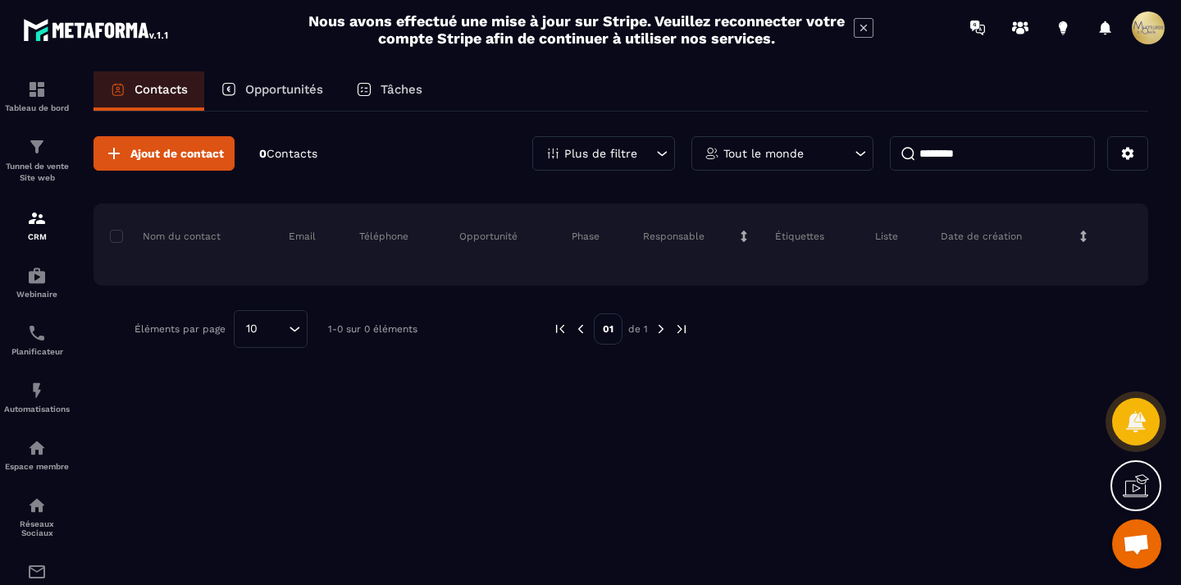
click at [202, 144] on div "Tableau de bord Tunnel de vente Site web CRM Webinaire Planificateur Automatisa…" at bounding box center [140, 318] width 280 height 527
click at [131, 158] on div "Tableau de bord Tunnel de vente Site web CRM Webinaire Planificateur Automatisa…" at bounding box center [140, 318] width 280 height 527
click at [115, 153] on div "Tableau de bord Tunnel de vente Site web CRM Webinaire Planificateur Automatisa…" at bounding box center [140, 318] width 280 height 527
click at [1065, 150] on input "********" at bounding box center [992, 153] width 205 height 34
type input "*"
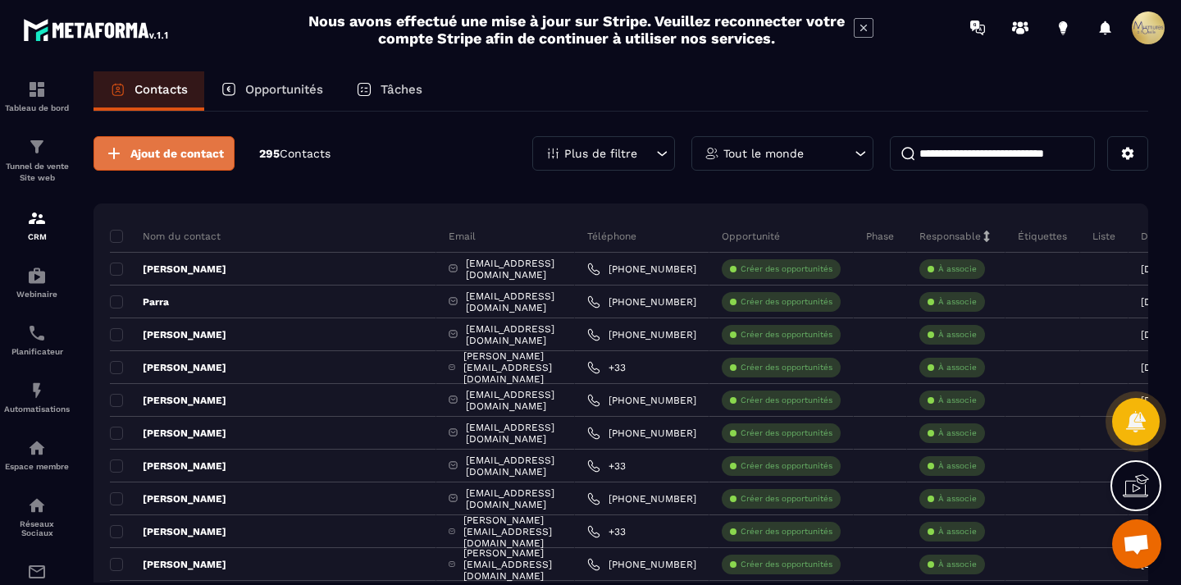
click at [217, 146] on span "Ajout de contact" at bounding box center [177, 153] width 94 height 16
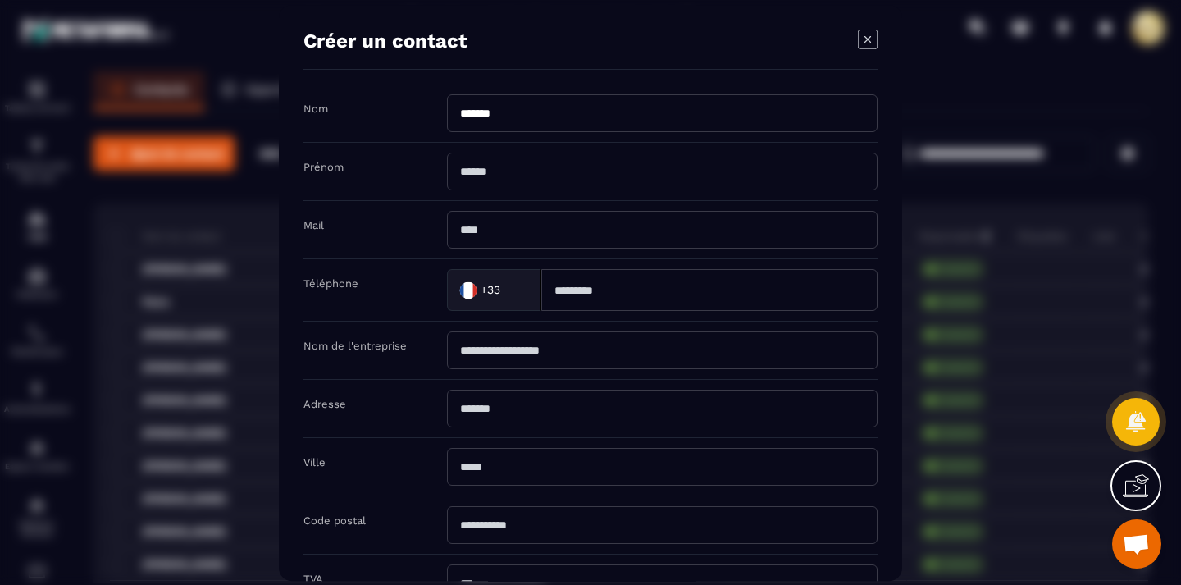
type input "*******"
type input "********"
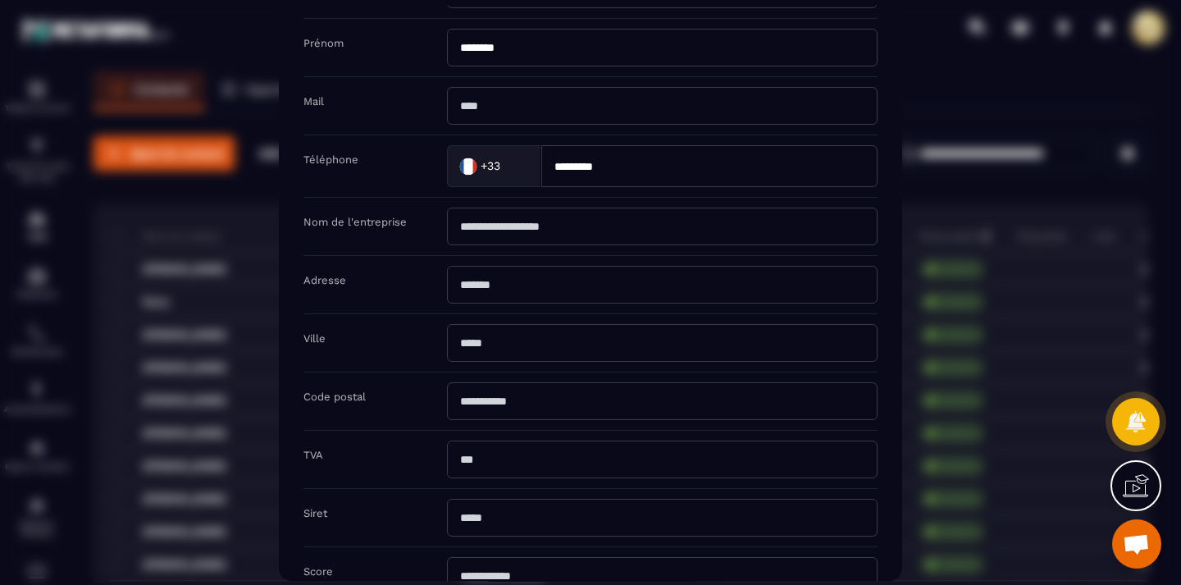
scroll to position [244, 0]
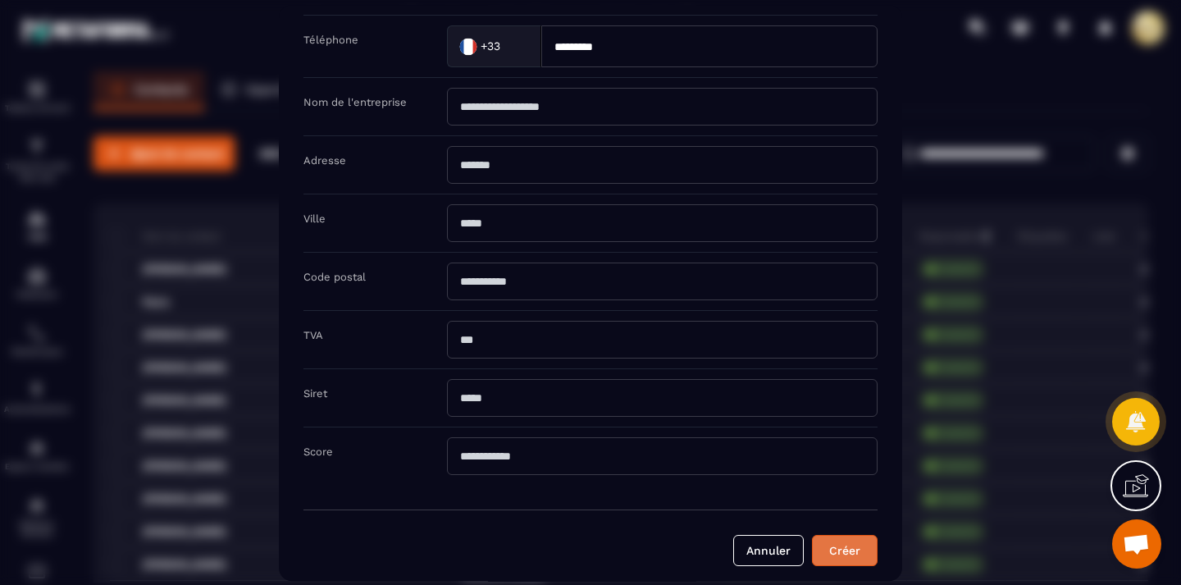
type input "*********"
click at [845, 538] on button "Créer" at bounding box center [845, 550] width 66 height 31
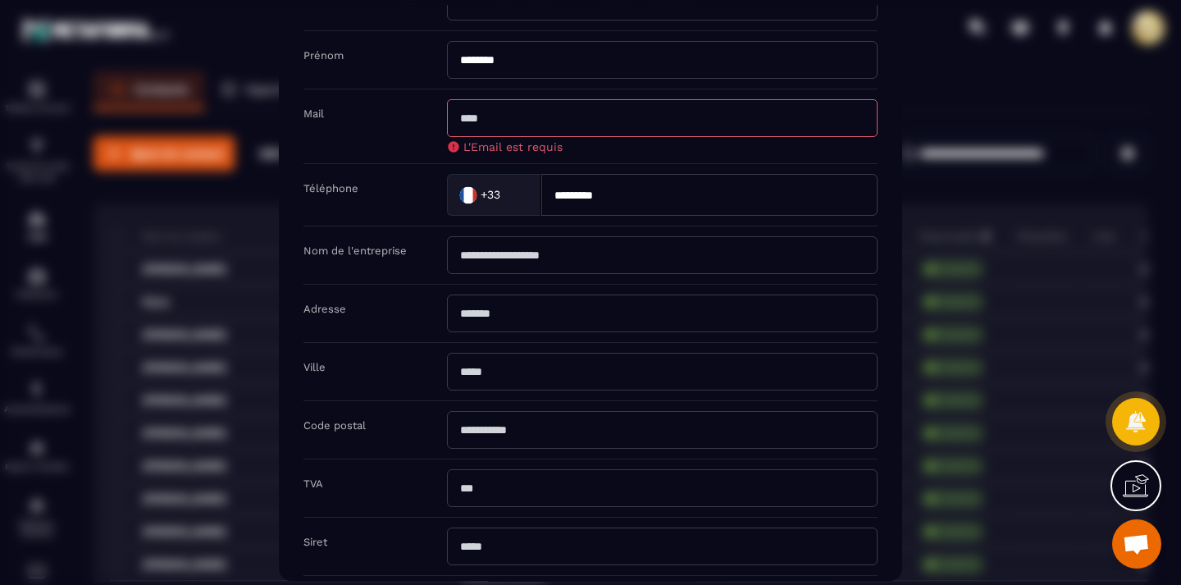
scroll to position [270, 0]
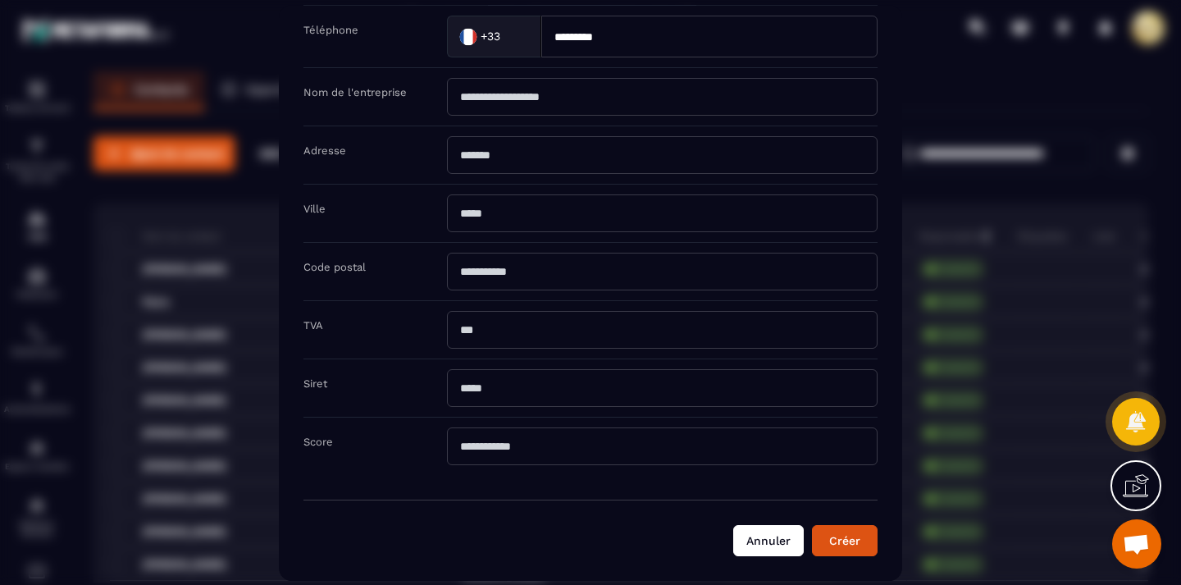
click at [771, 550] on button "Annuler" at bounding box center [768, 540] width 71 height 31
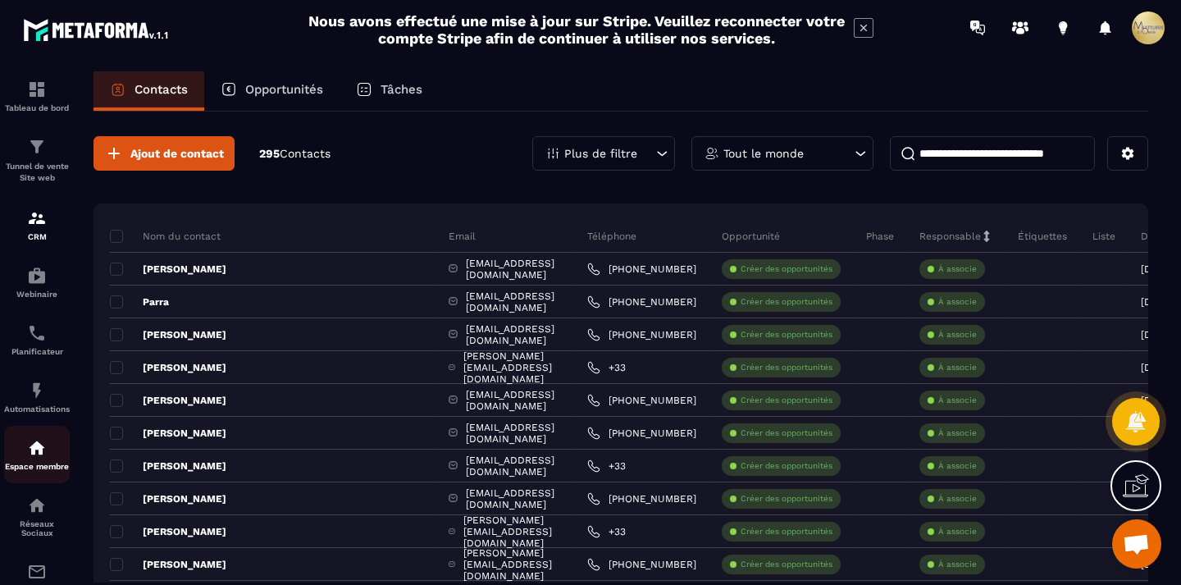
click at [34, 443] on img at bounding box center [37, 448] width 20 height 20
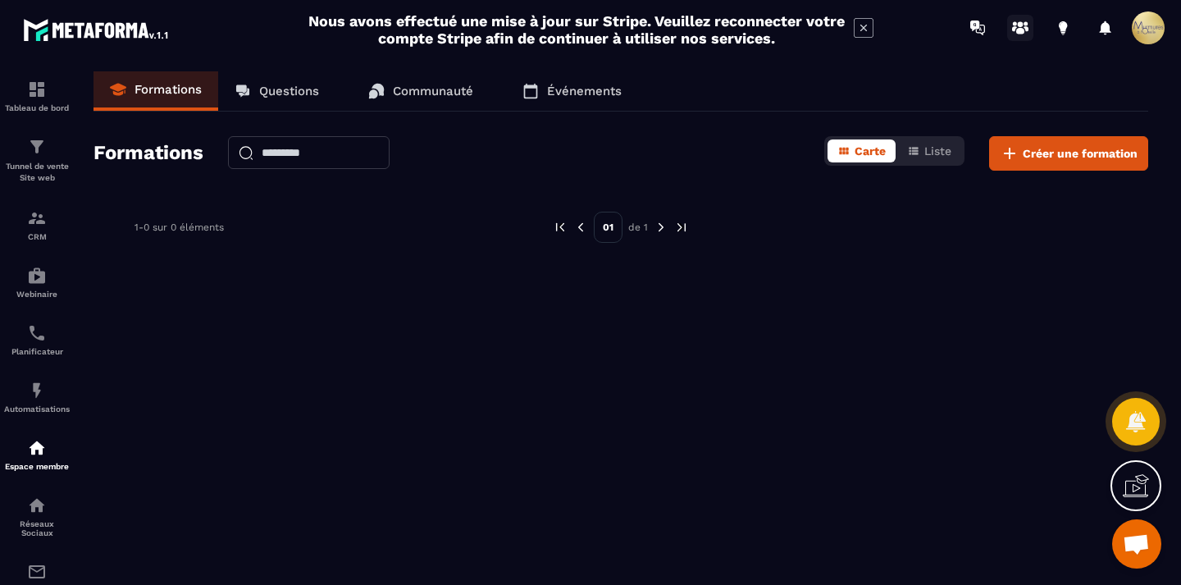
click at [1030, 25] on icon at bounding box center [1020, 28] width 26 height 26
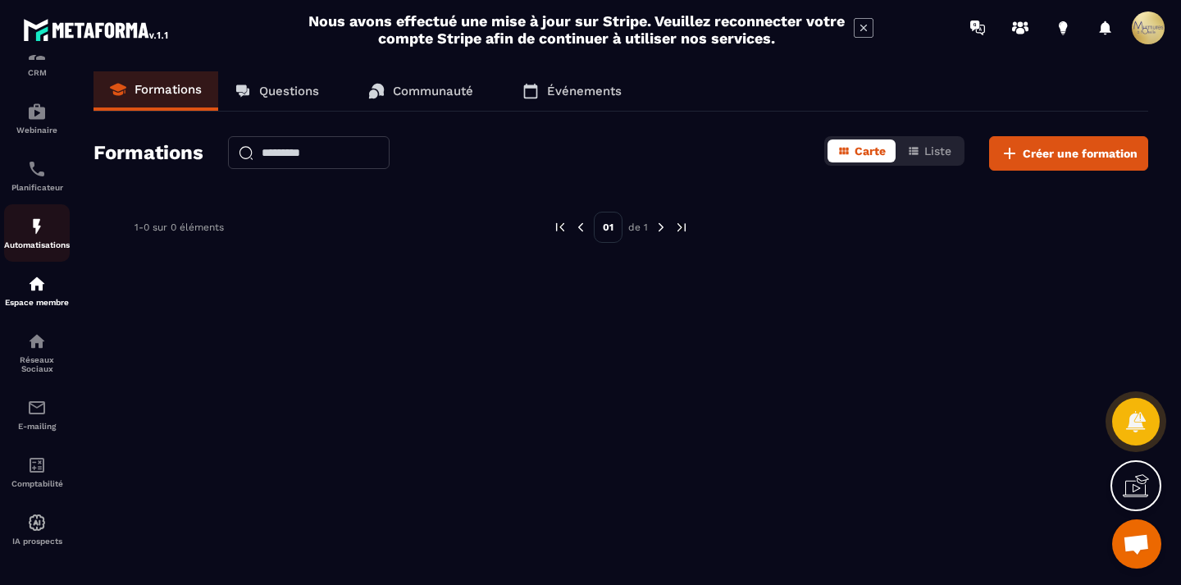
click at [48, 235] on div "Automatisations" at bounding box center [37, 233] width 66 height 33
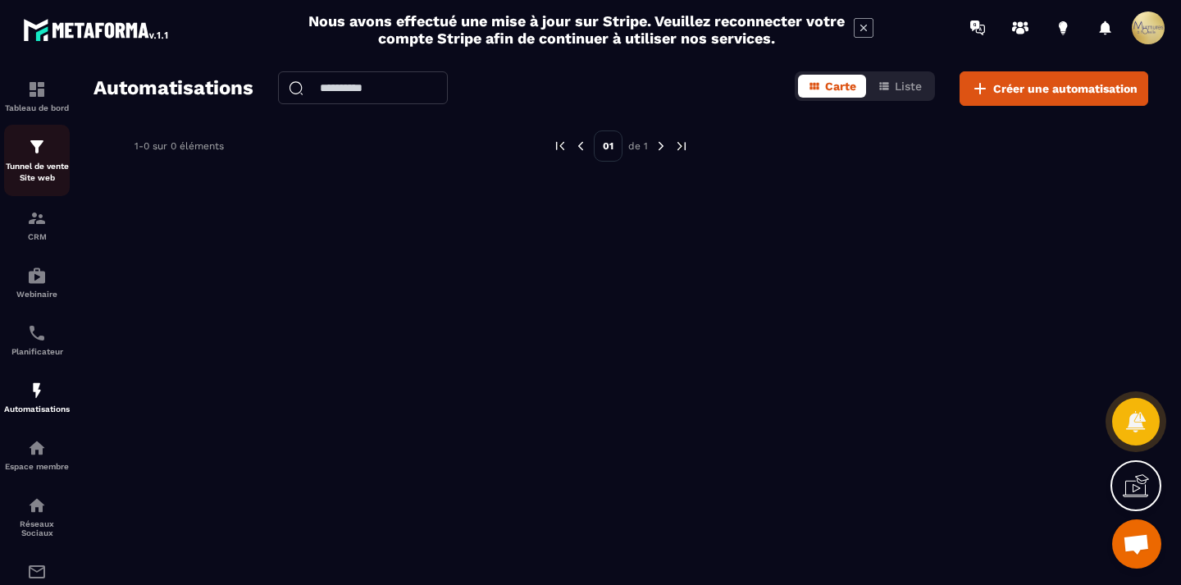
click at [25, 167] on p "Tunnel de vente Site web" at bounding box center [37, 172] width 66 height 23
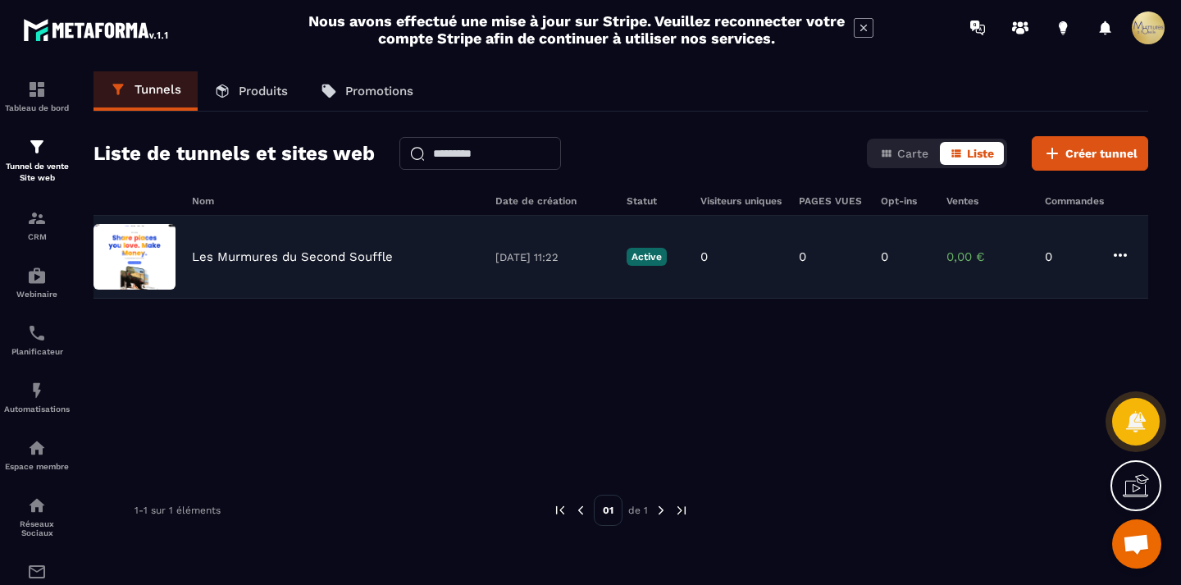
click at [278, 249] on p "Les Murmures du Second Souffle" at bounding box center [292, 256] width 201 height 15
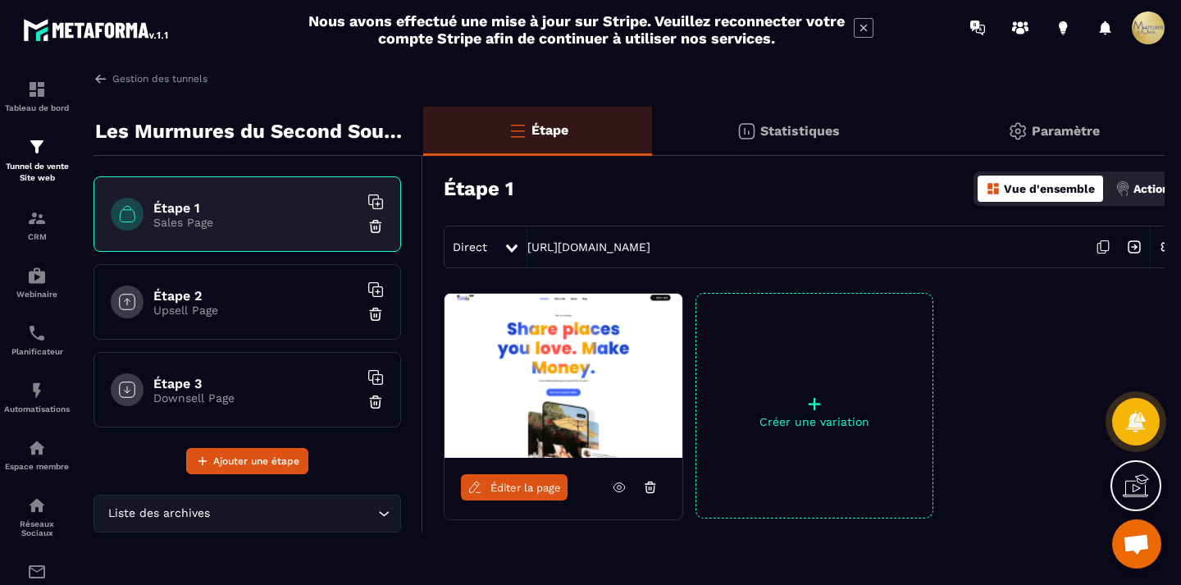
click at [534, 484] on span "Éditer la page" at bounding box center [526, 488] width 71 height 12
